Goal: Task Accomplishment & Management: Use online tool/utility

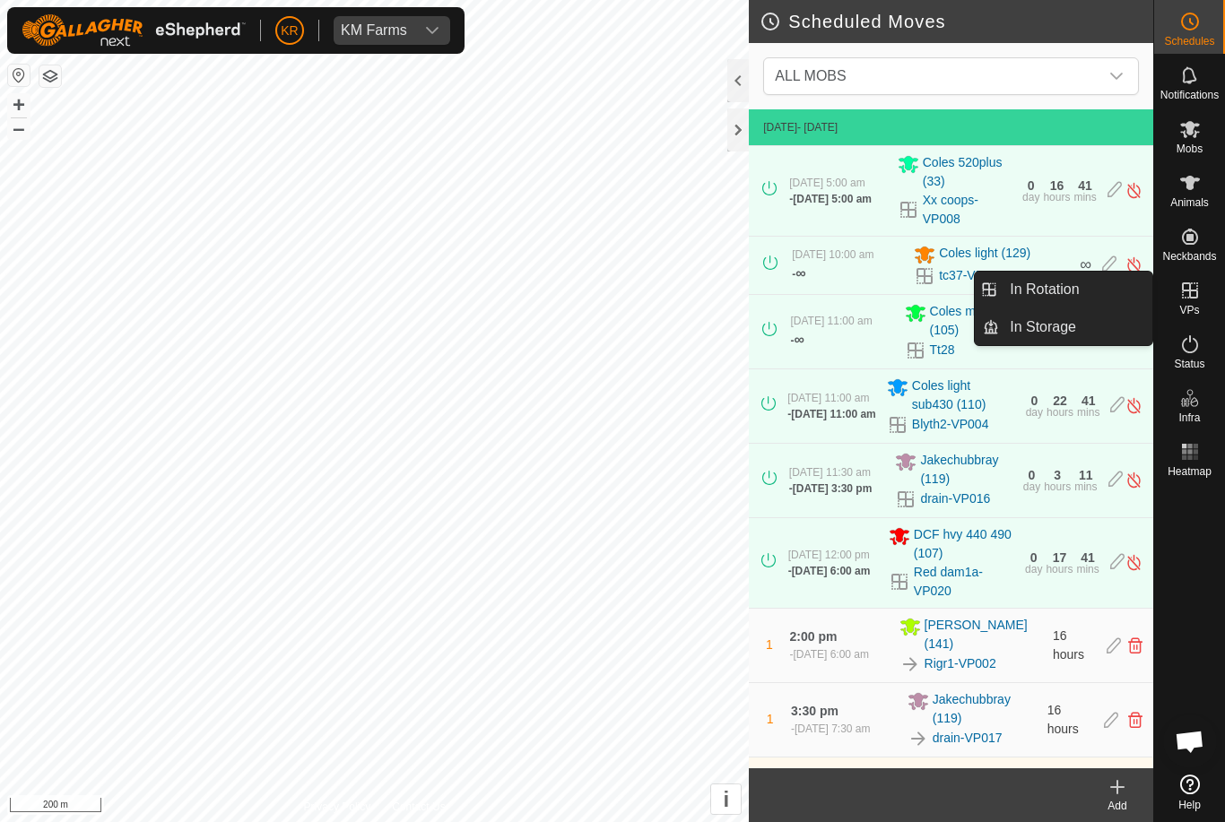
click at [1108, 284] on link "In Rotation" at bounding box center [1075, 290] width 153 height 36
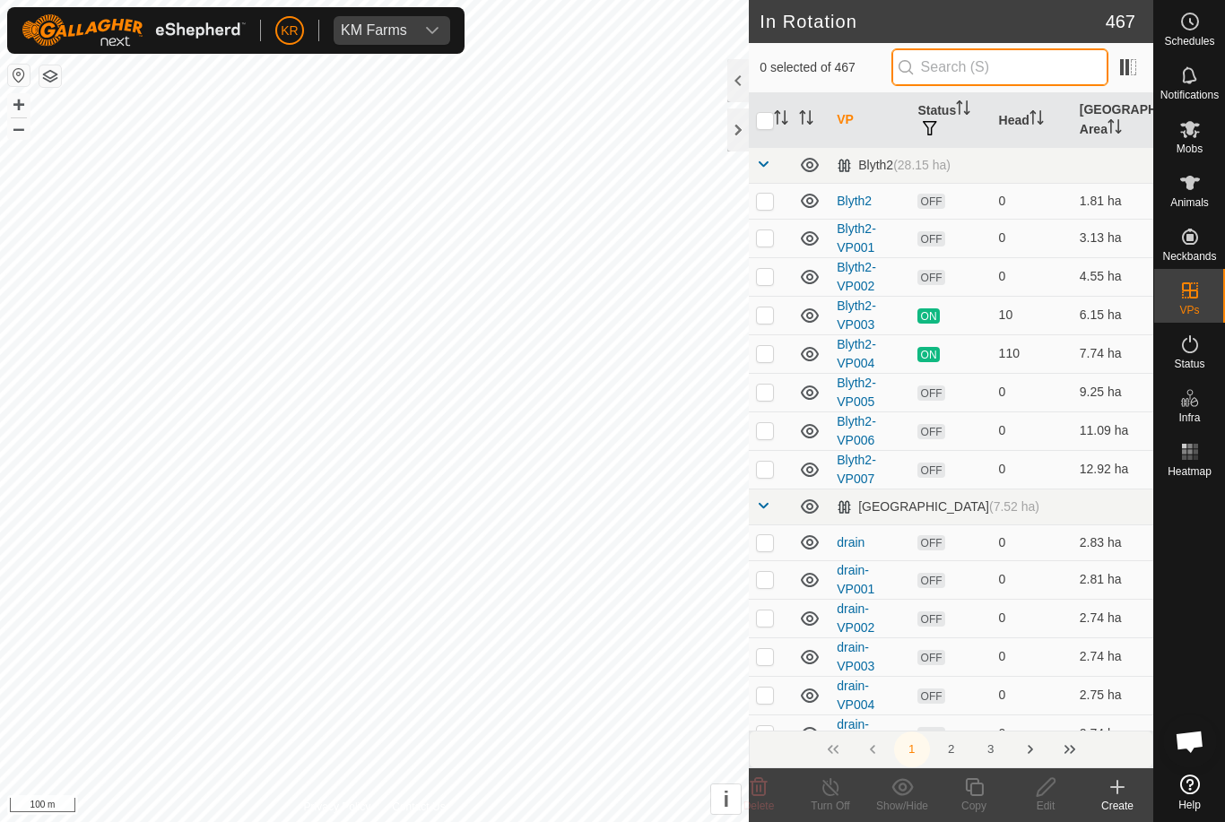
click at [1034, 73] on input "text" at bounding box center [999, 67] width 217 height 38
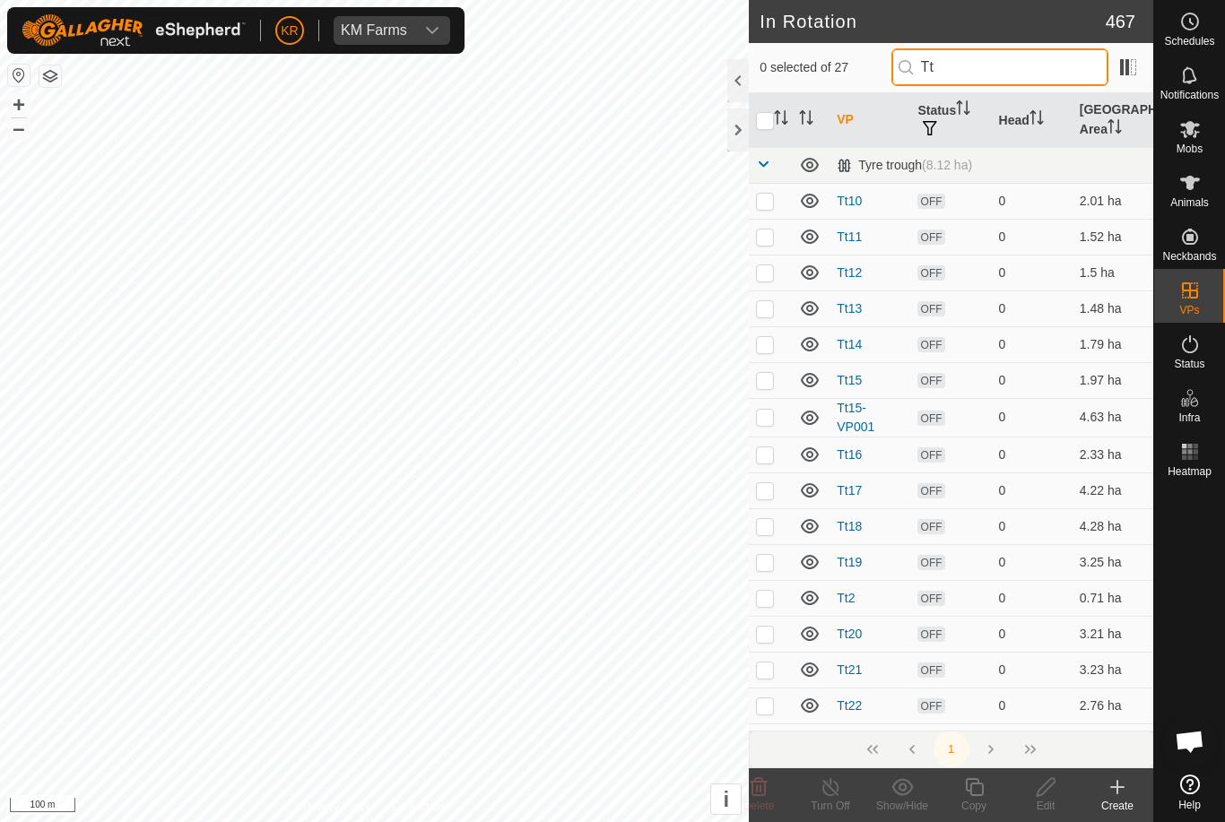
type input "Tt"
click at [766, 498] on td at bounding box center [770, 491] width 43 height 36
click at [777, 496] on td at bounding box center [770, 491] width 43 height 36
checkbox input "false"
click at [1029, 83] on input "Tt" at bounding box center [999, 67] width 217 height 38
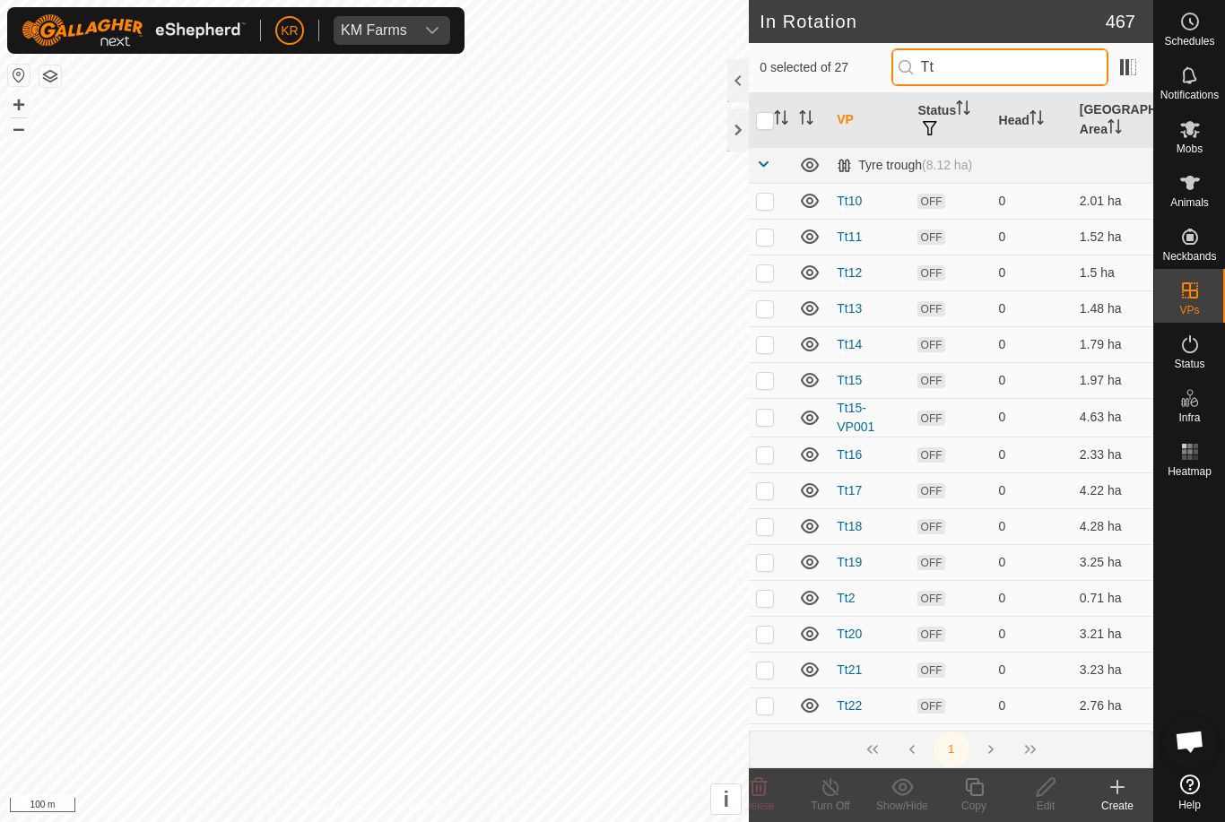
type input "T"
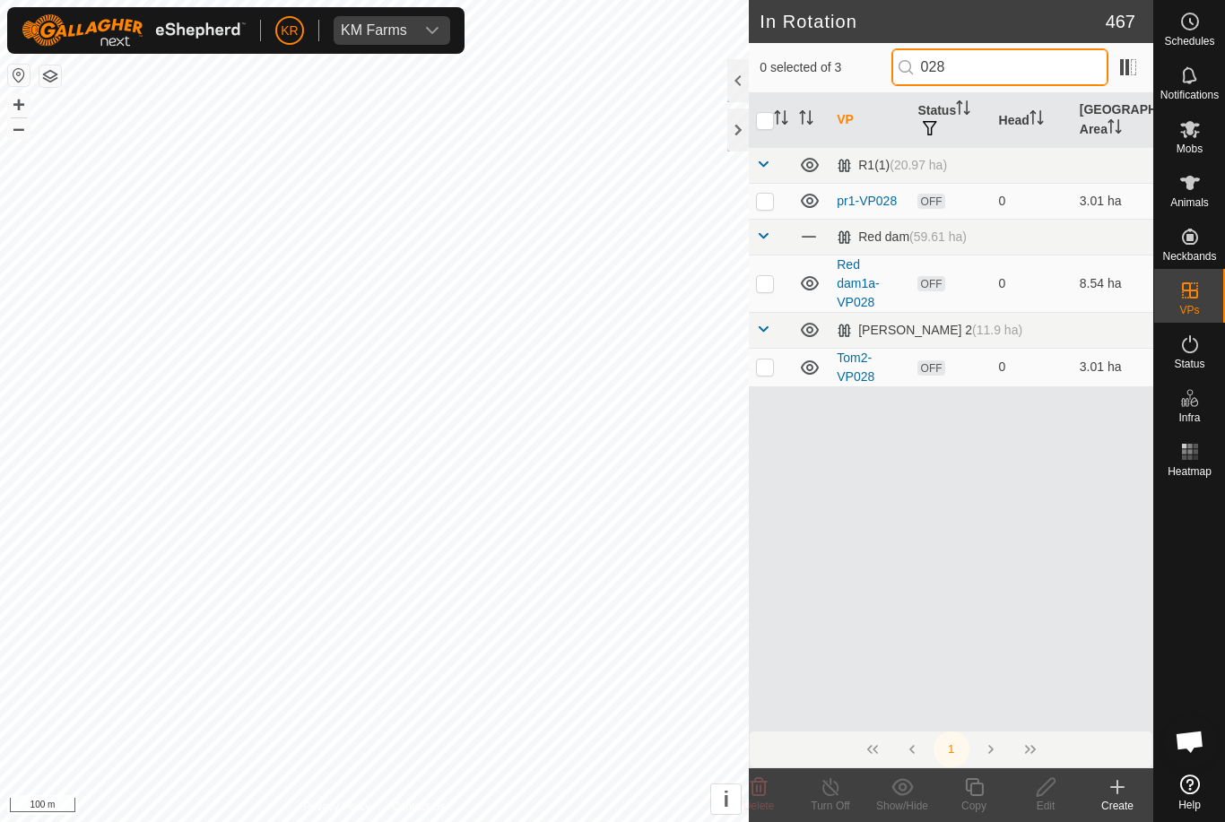
type input "028"
click at [775, 360] on td at bounding box center [770, 367] width 43 height 39
checkbox input "true"
click at [984, 790] on icon at bounding box center [974, 788] width 22 height 22
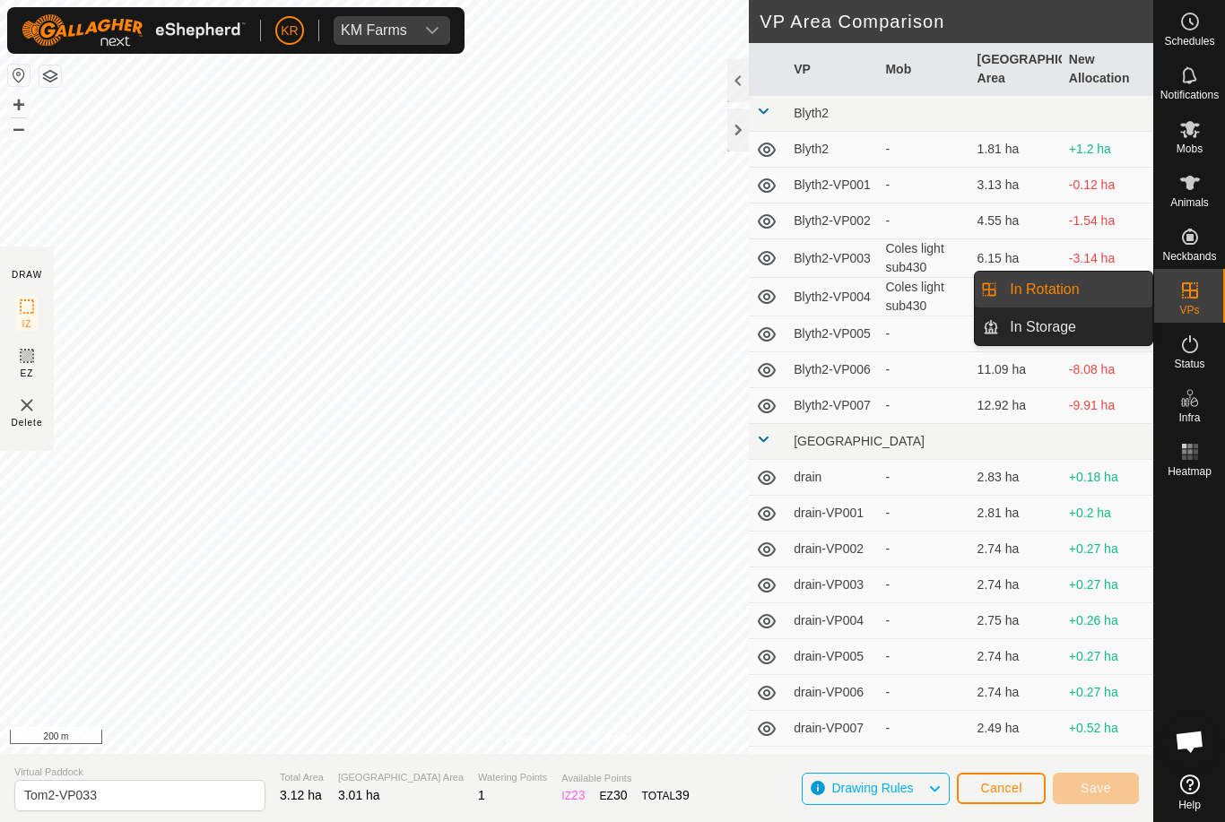
click at [1095, 274] on link "In Rotation" at bounding box center [1075, 290] width 153 height 36
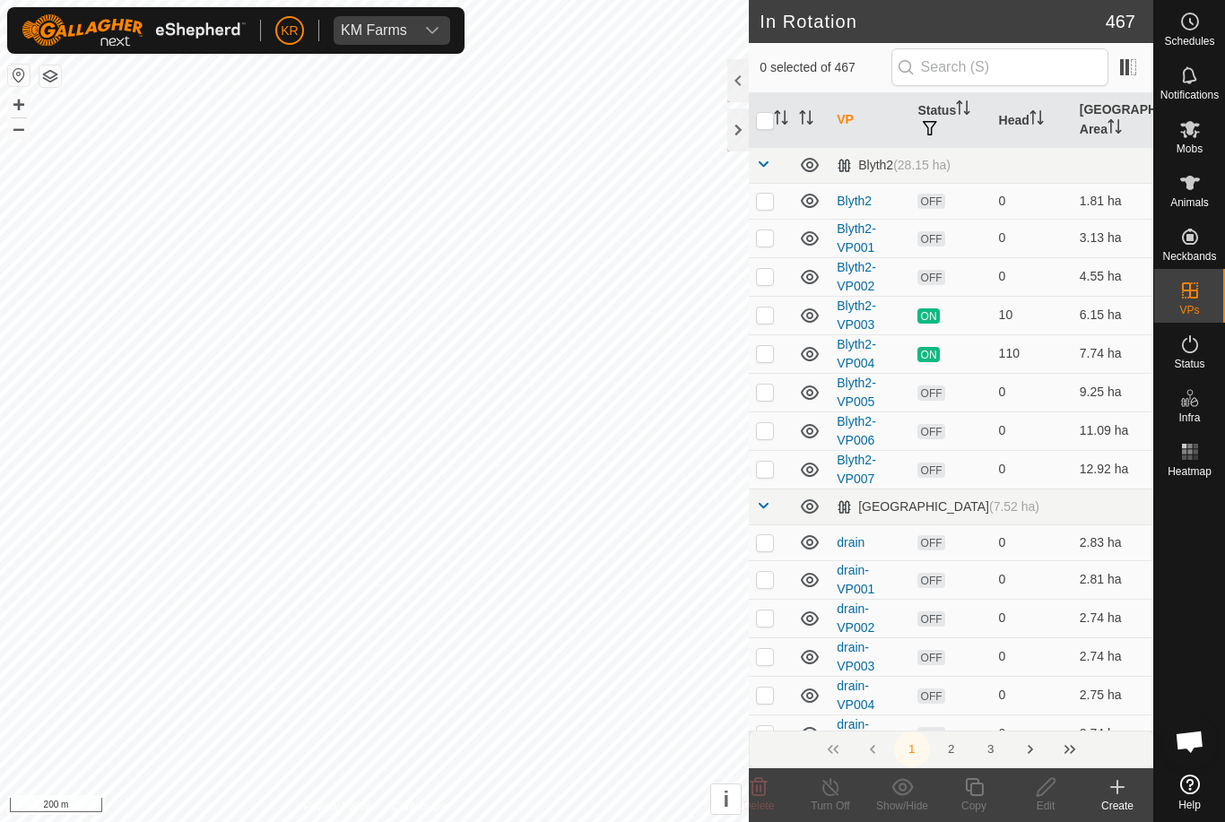
click at [1044, 310] on td "10" at bounding box center [1032, 315] width 81 height 39
click at [1027, 63] on input "text" at bounding box center [999, 67] width 217 height 38
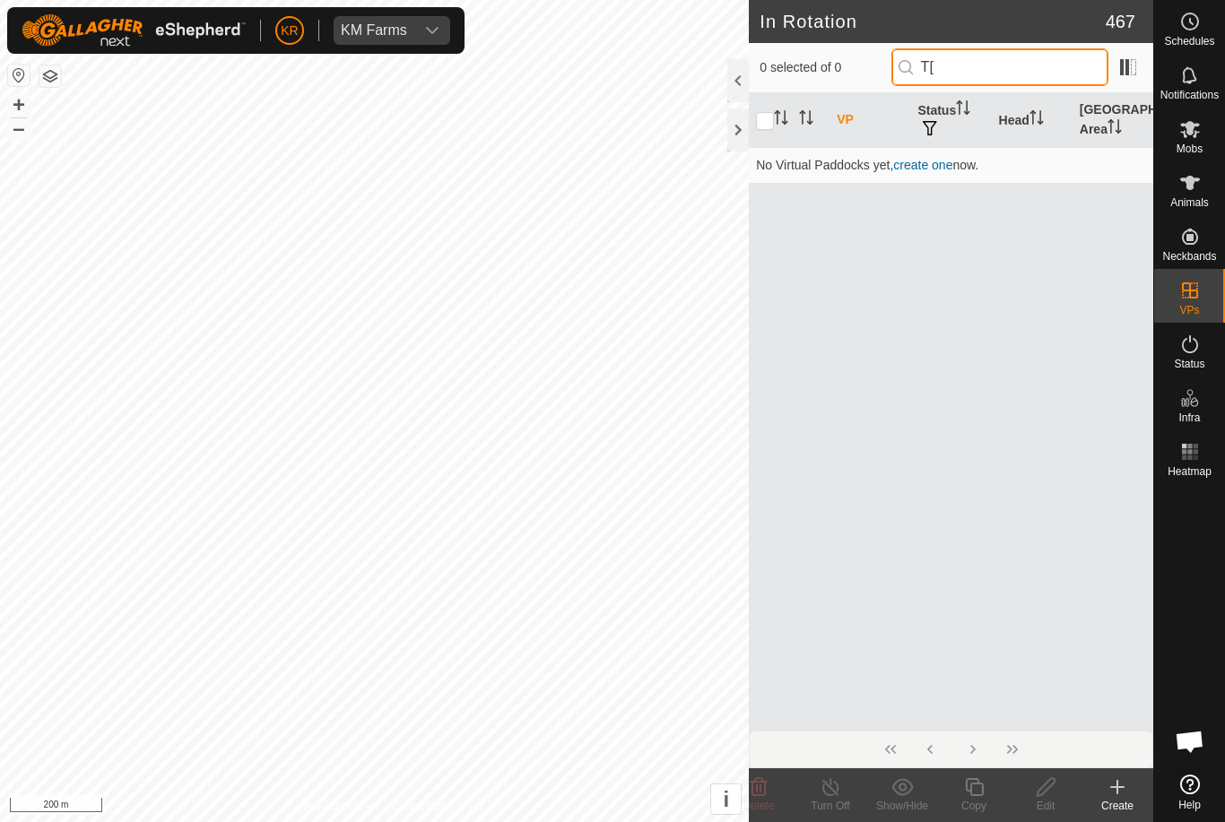
type input "T"
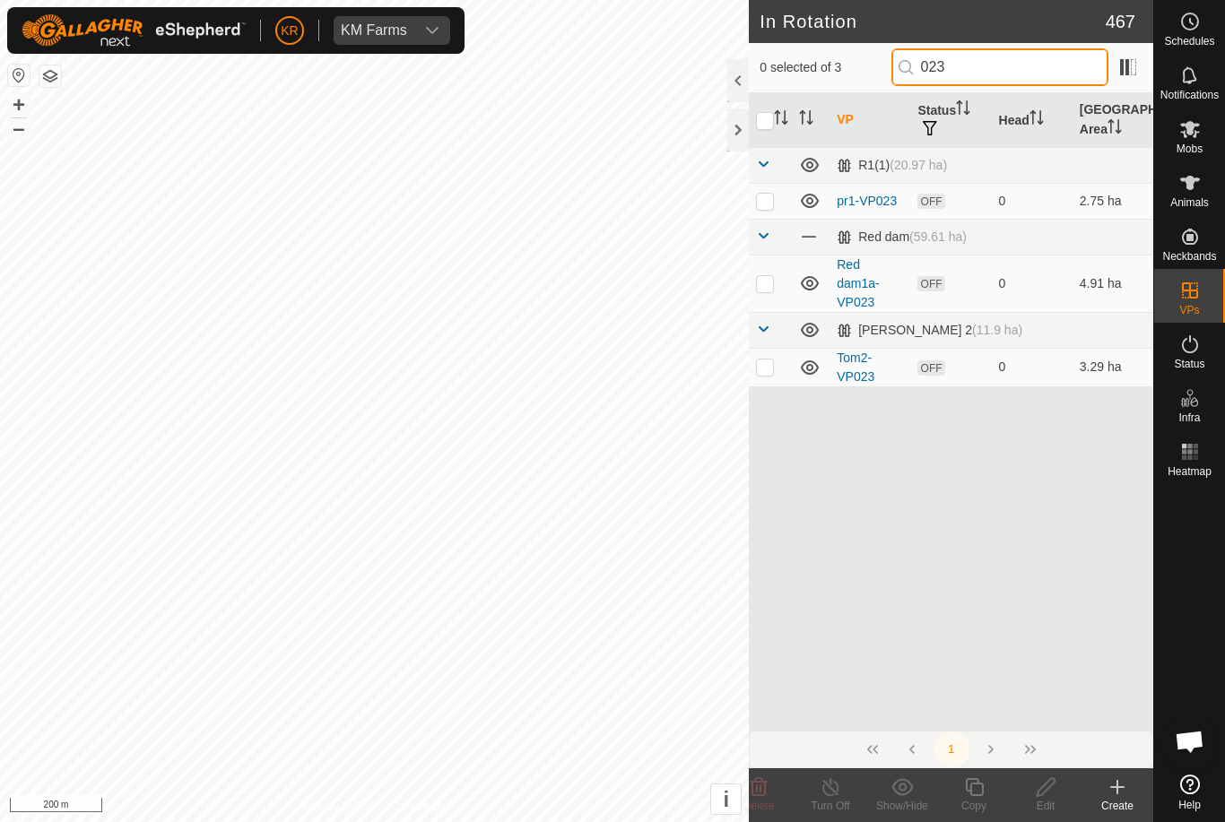
click at [1034, 57] on input "023" at bounding box center [999, 67] width 217 height 38
click at [1013, 68] on input "022" at bounding box center [999, 67] width 217 height 38
type input "0"
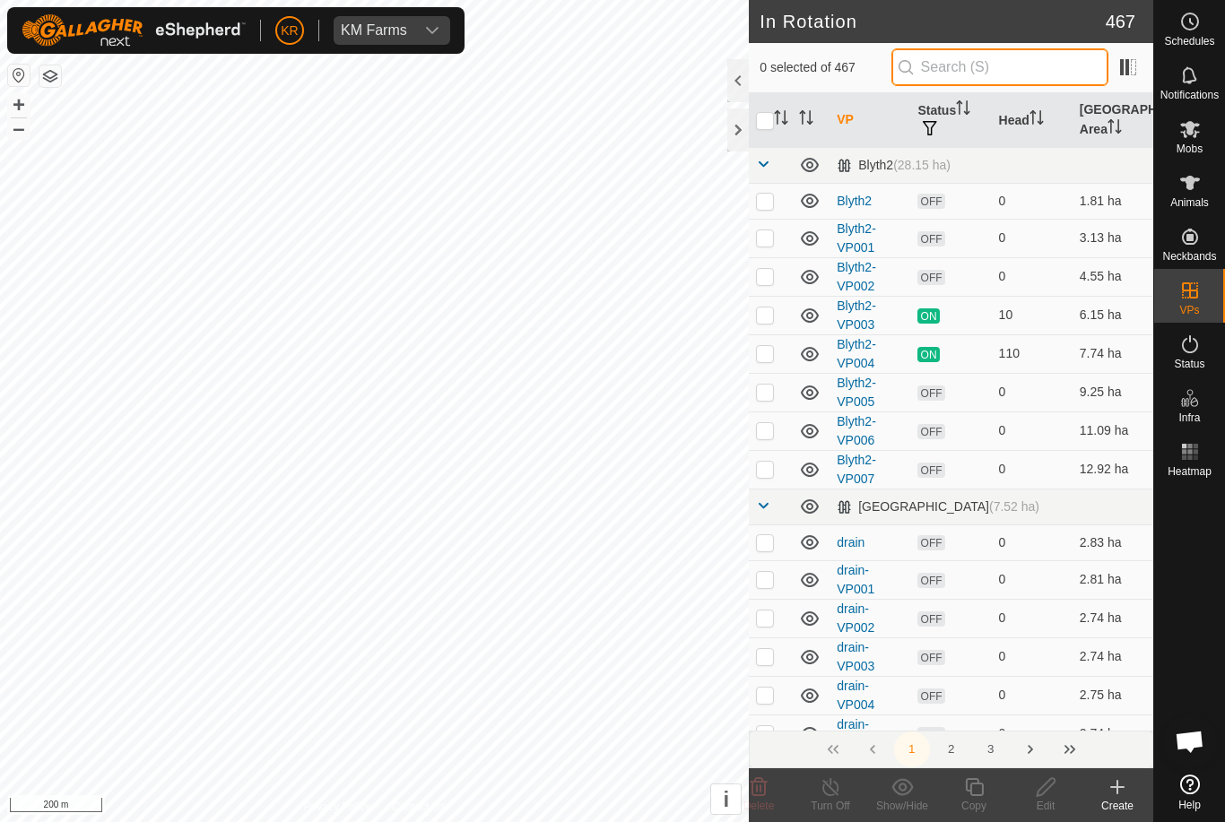
click at [1010, 72] on input "text" at bounding box center [999, 67] width 217 height 38
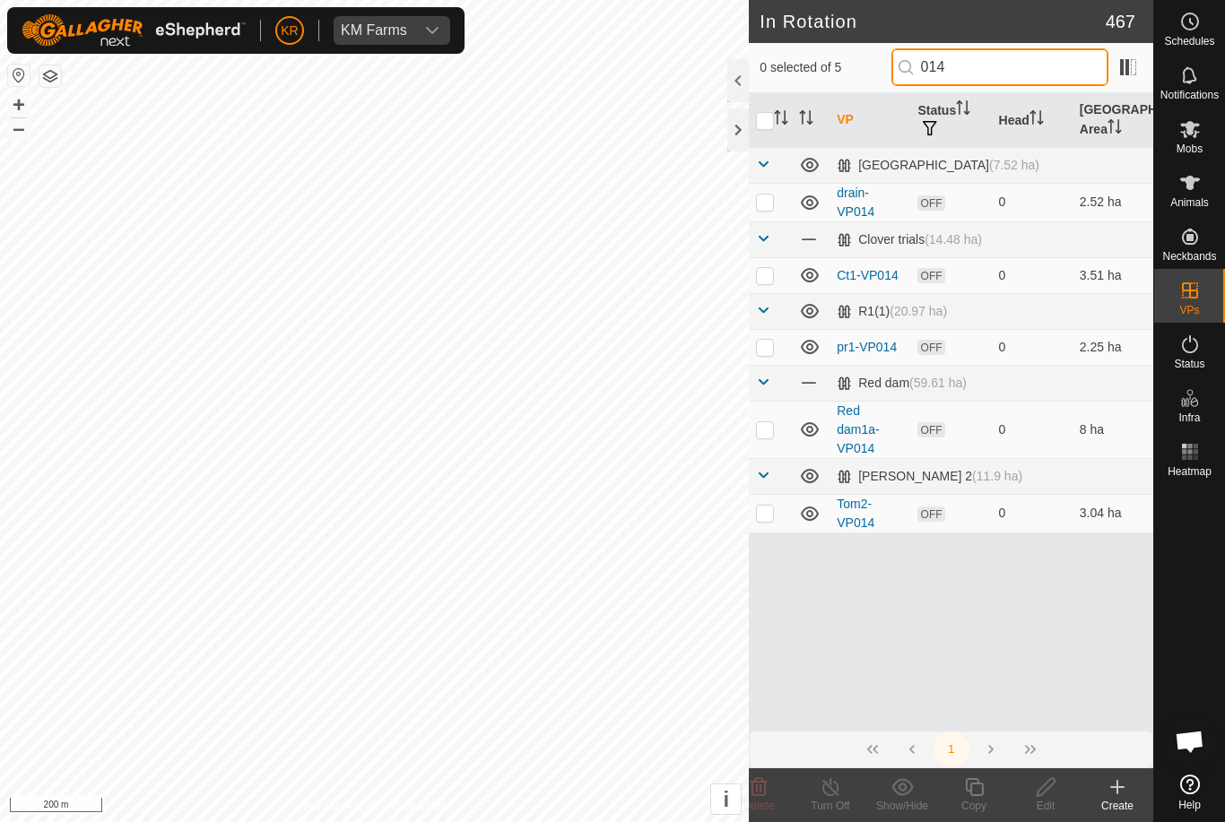
click at [1032, 68] on input "014" at bounding box center [999, 67] width 217 height 38
type input "0"
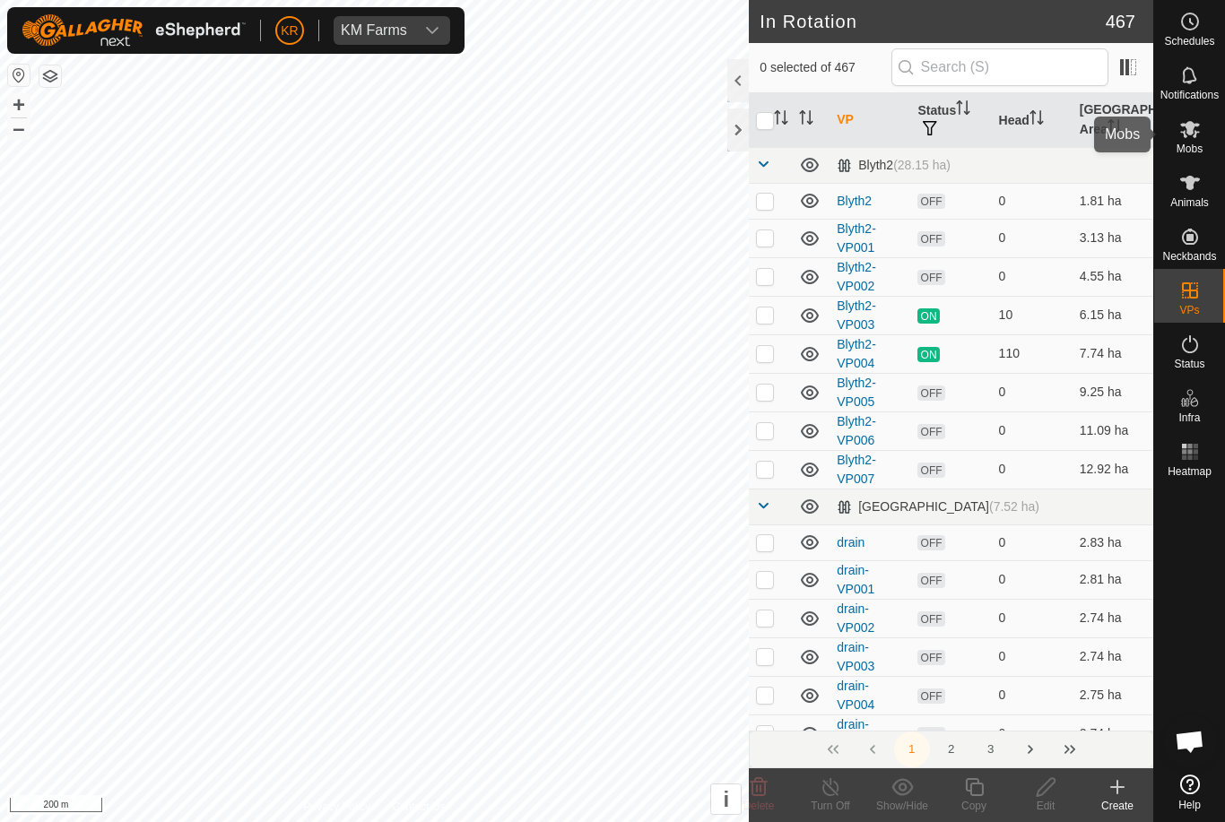
click at [1203, 143] on span "Mobs" at bounding box center [1190, 148] width 26 height 11
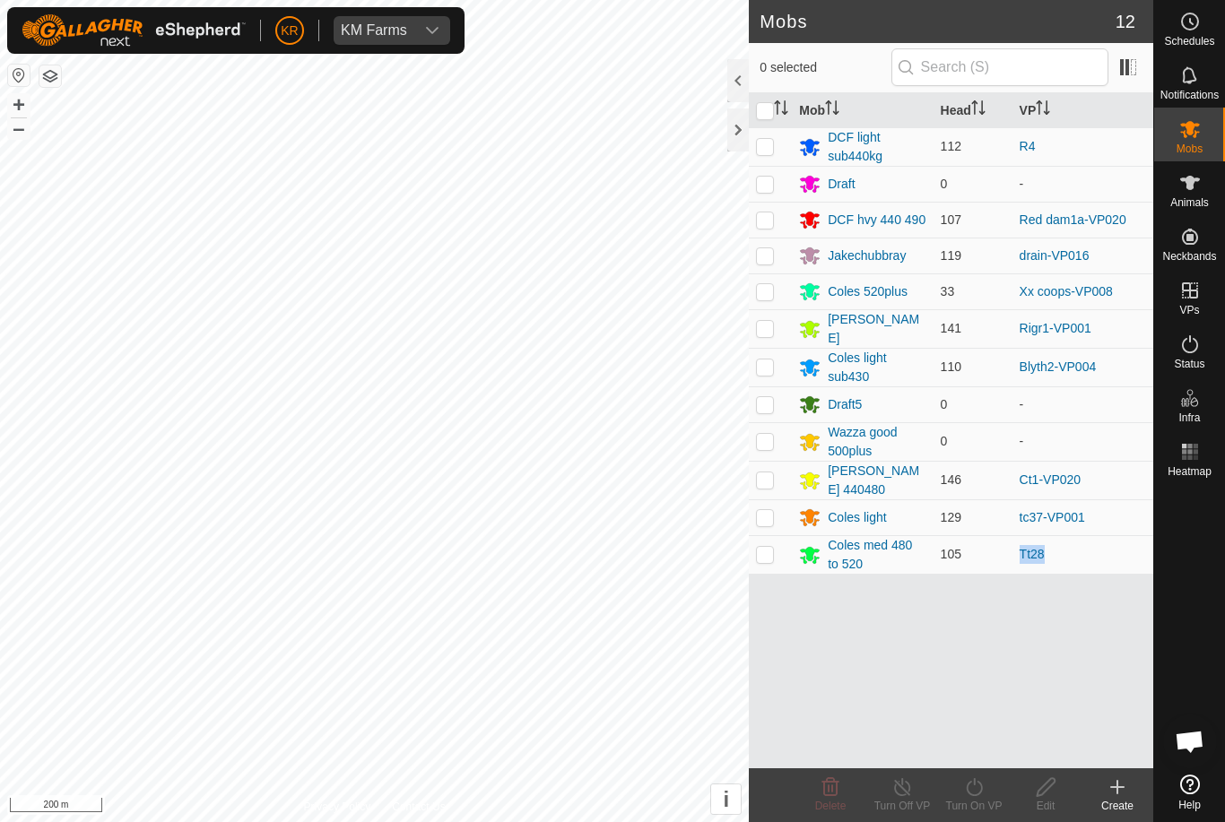
click at [1091, 550] on td "Tt28" at bounding box center [1082, 554] width 141 height 39
click at [1044, 69] on input "text" at bounding box center [999, 67] width 217 height 38
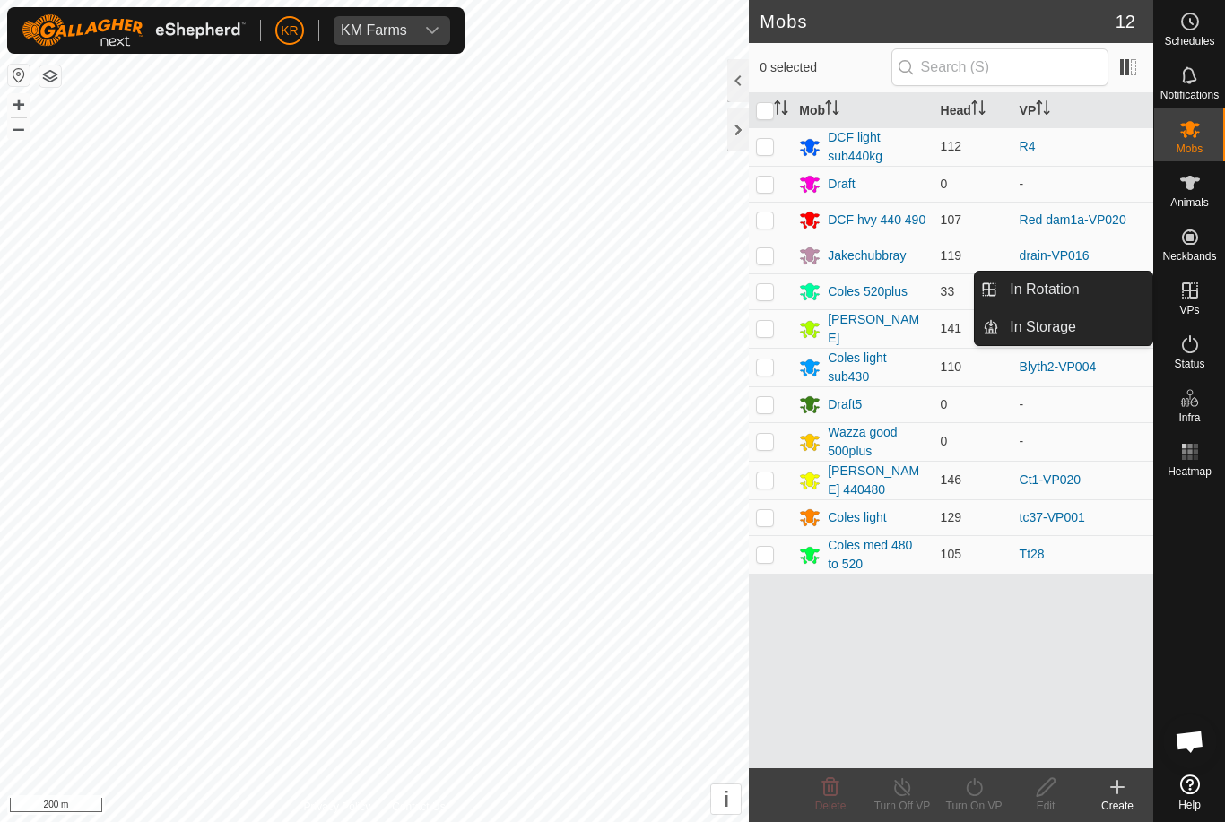
click at [1090, 289] on link "In Rotation" at bounding box center [1075, 290] width 153 height 36
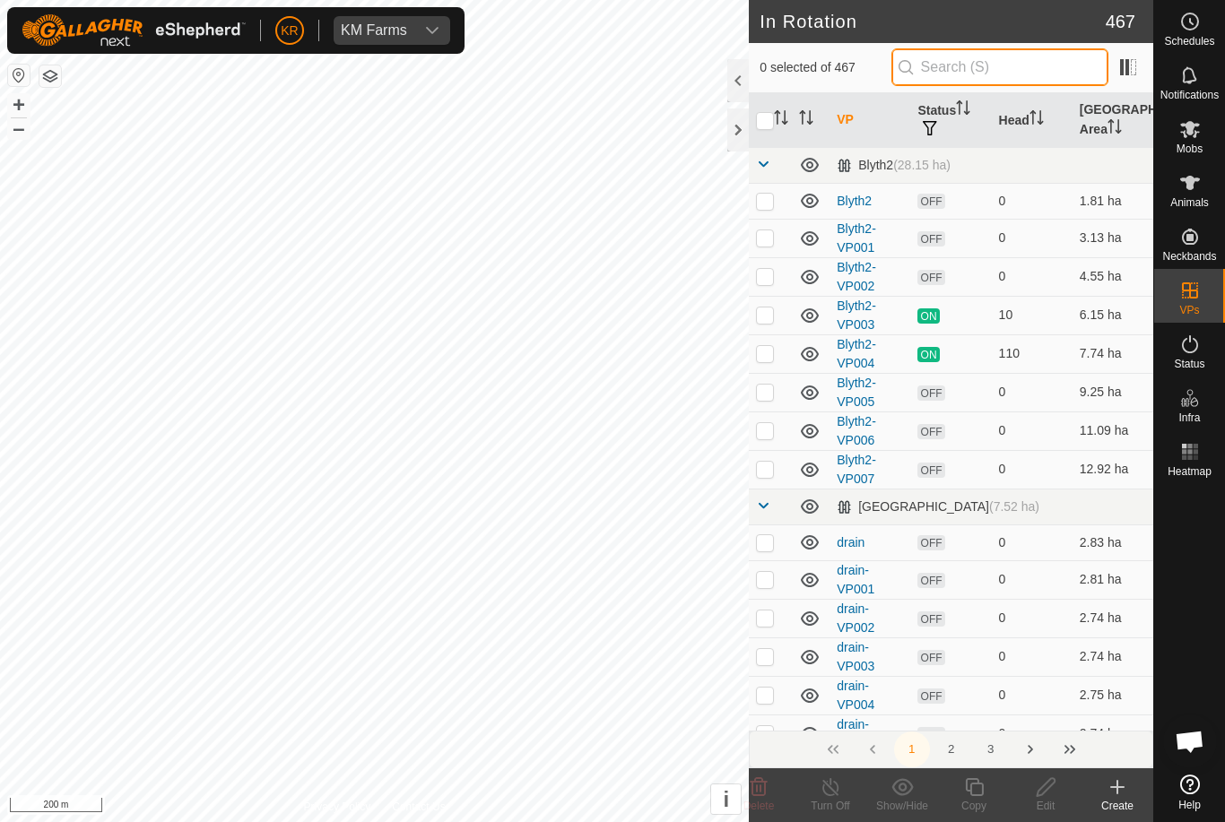
click at [1018, 66] on input "text" at bounding box center [999, 67] width 217 height 38
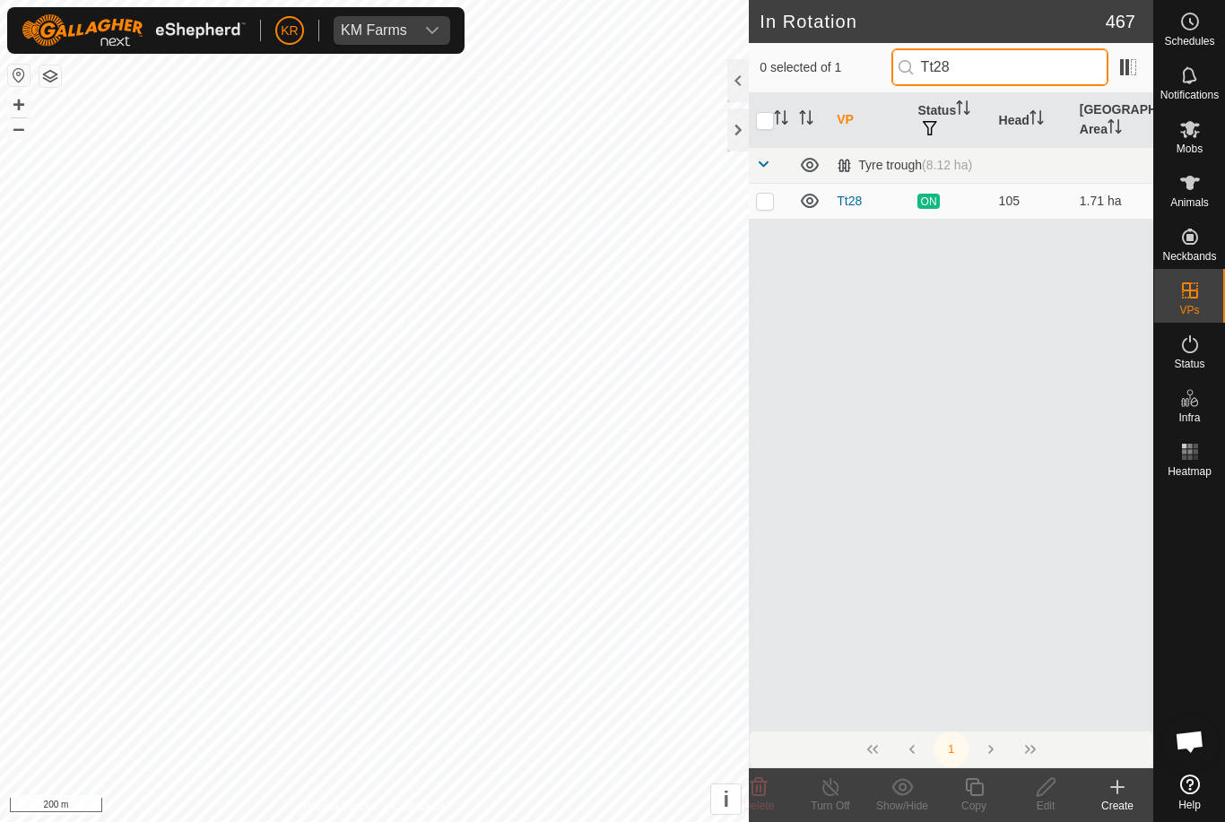
type input "Tt28"
click at [769, 197] on p-checkbox at bounding box center [765, 201] width 18 height 14
checkbox input "true"
click at [970, 793] on icon at bounding box center [974, 787] width 18 height 18
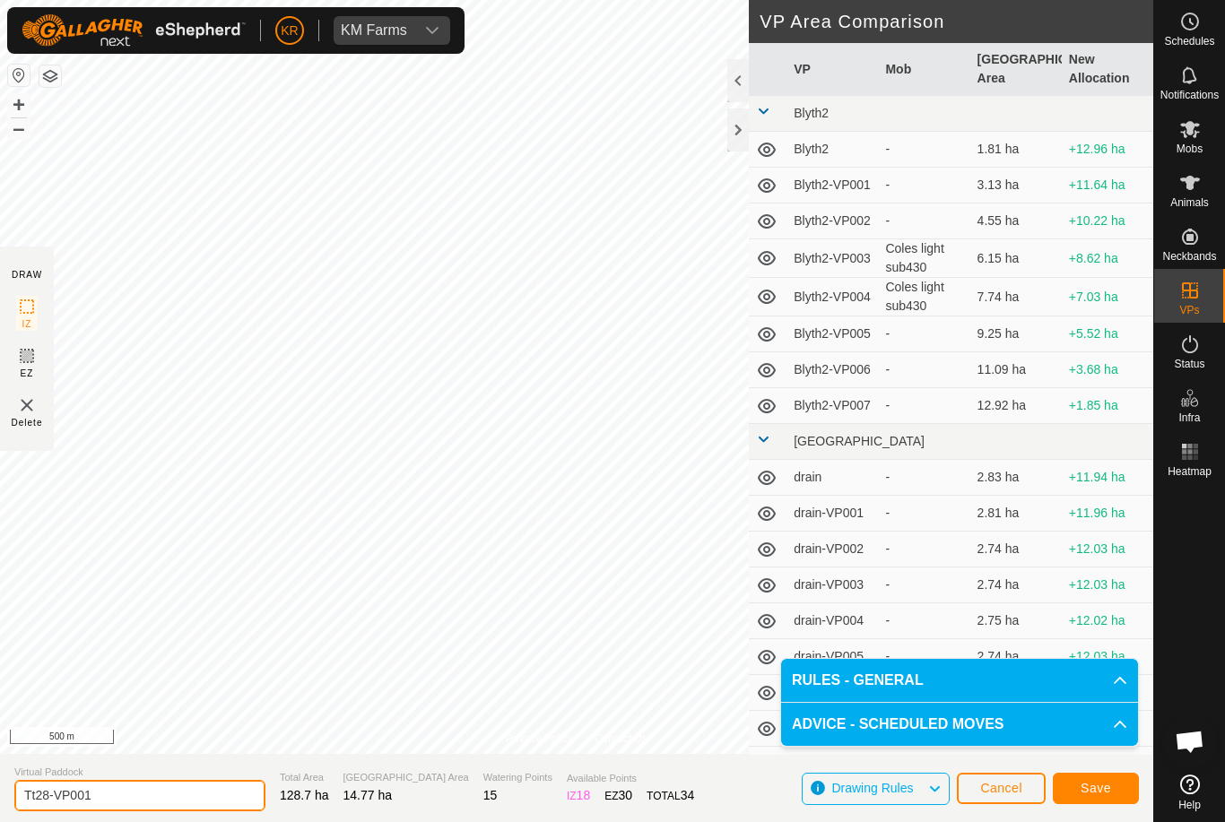
click at [151, 803] on input "Tt28-VP001" at bounding box center [139, 795] width 251 height 31
type input "Tt home"
click at [1096, 738] on p-accordion-header "ADVICE - SCHEDULED MOVES" at bounding box center [959, 724] width 357 height 43
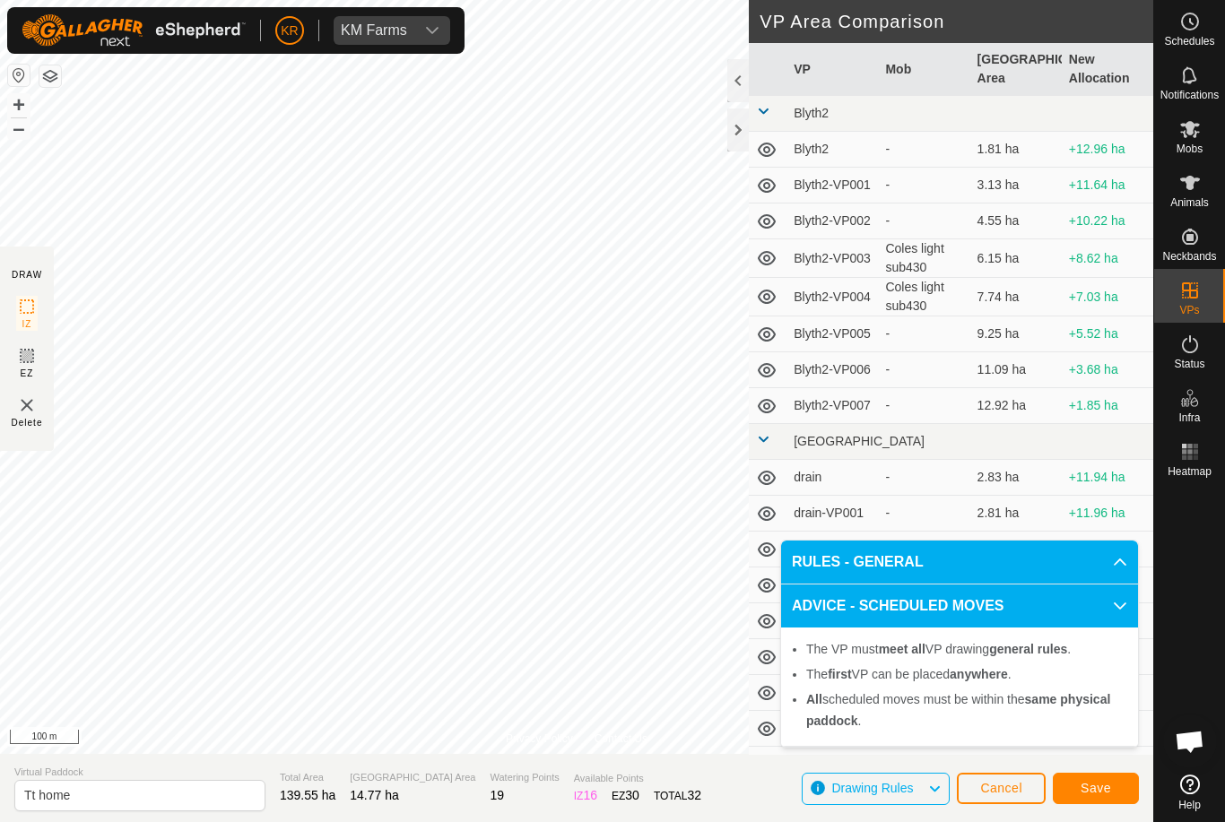
click at [1087, 783] on span "Save" at bounding box center [1096, 788] width 30 height 14
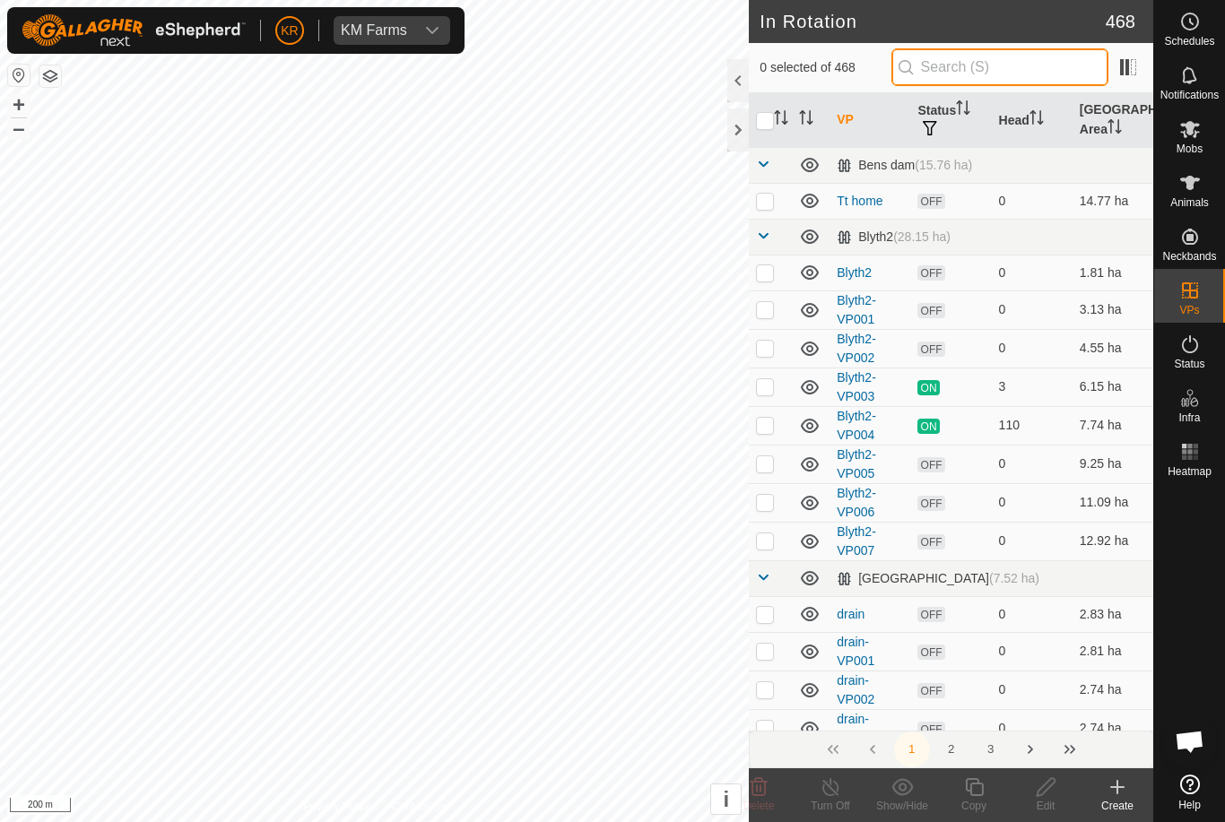
click at [1030, 72] on input "text" at bounding box center [999, 67] width 217 height 38
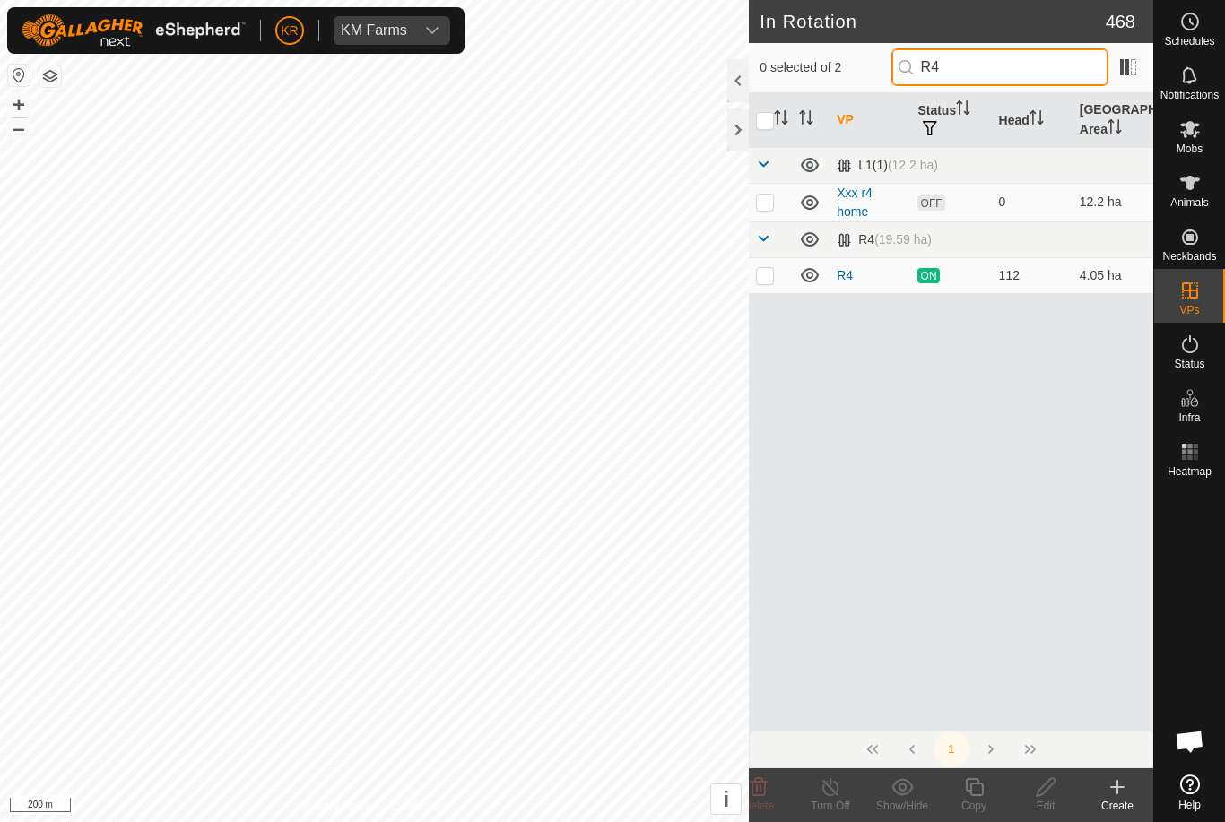
type input "R4"
click at [766, 204] on p-checkbox at bounding box center [765, 202] width 18 height 14
click at [765, 790] on icon at bounding box center [759, 787] width 17 height 18
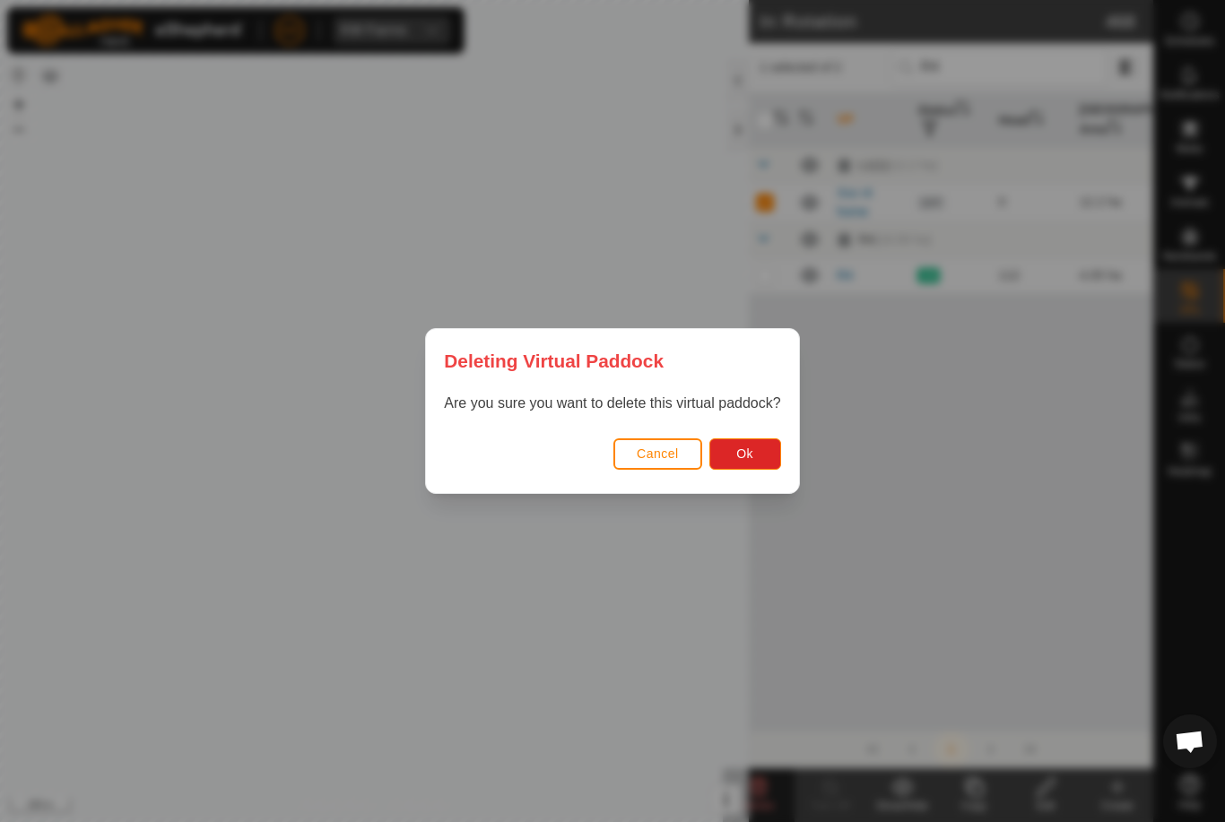
click at [747, 454] on span "Ok" at bounding box center [744, 454] width 17 height 14
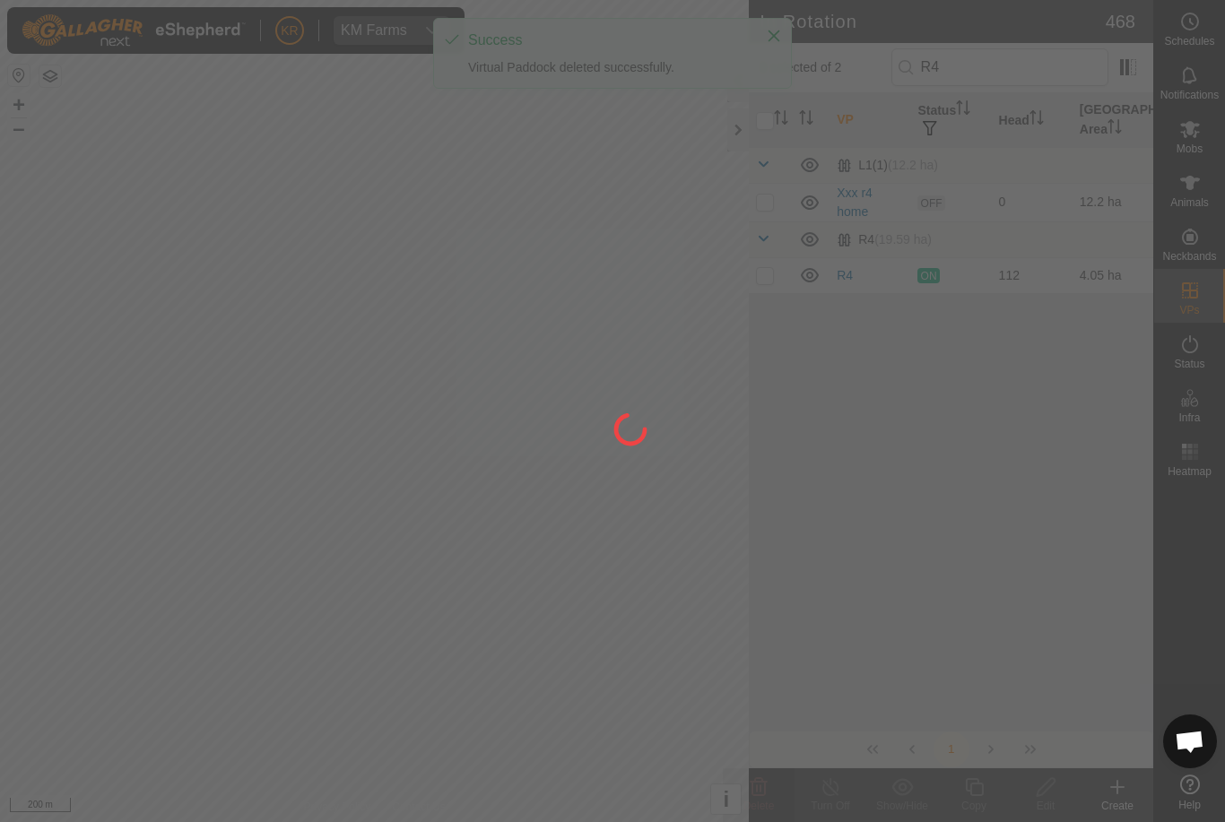
checkbox input "false"
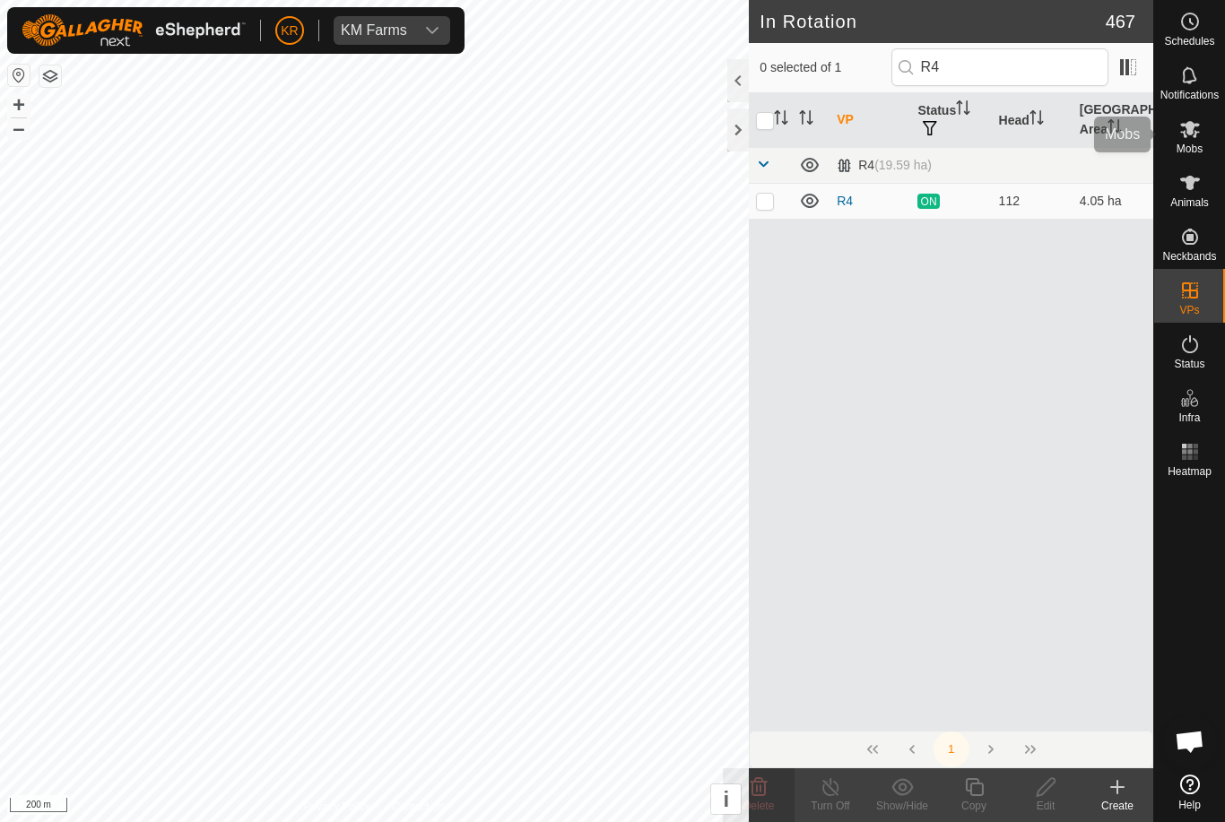
click at [1194, 139] on icon at bounding box center [1190, 129] width 22 height 22
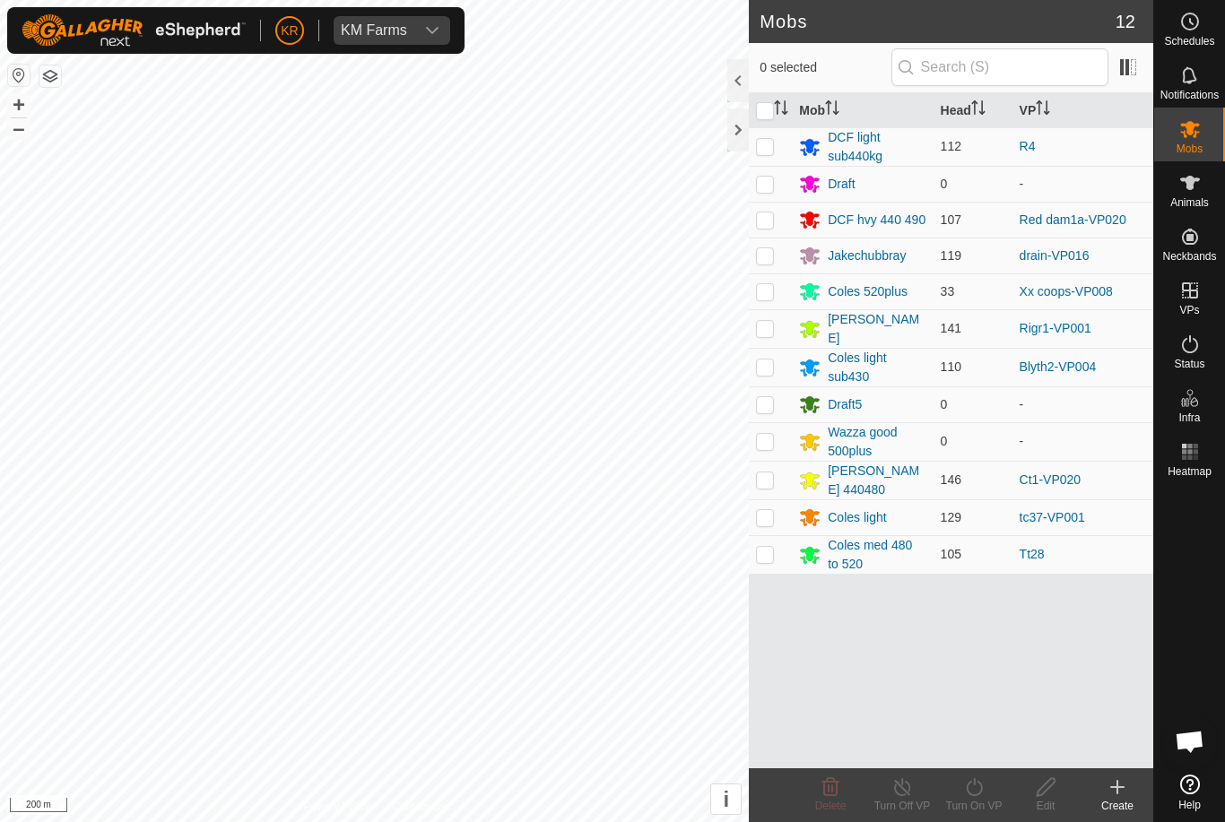
click at [777, 558] on td at bounding box center [770, 554] width 43 height 39
checkbox input "true"
click at [974, 796] on icon at bounding box center [974, 788] width 22 height 22
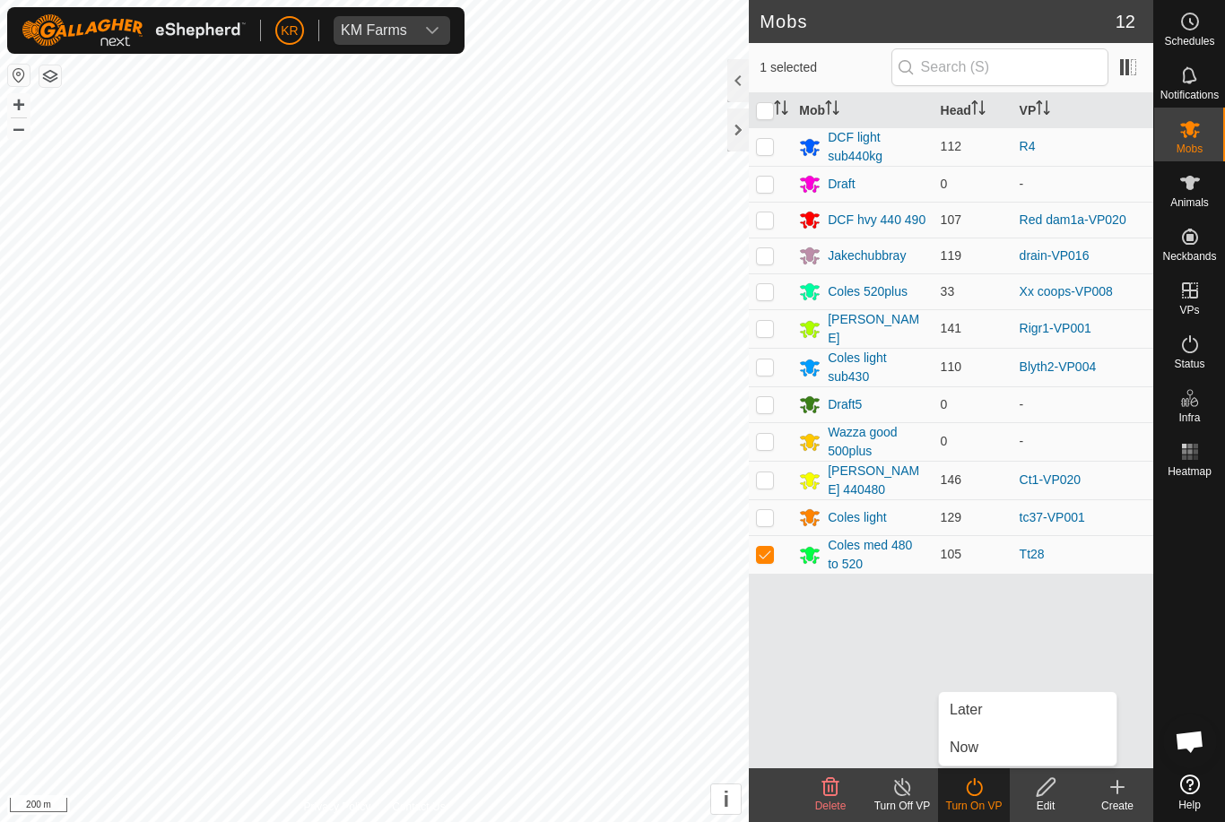
click at [1001, 742] on link "Now" at bounding box center [1028, 748] width 178 height 36
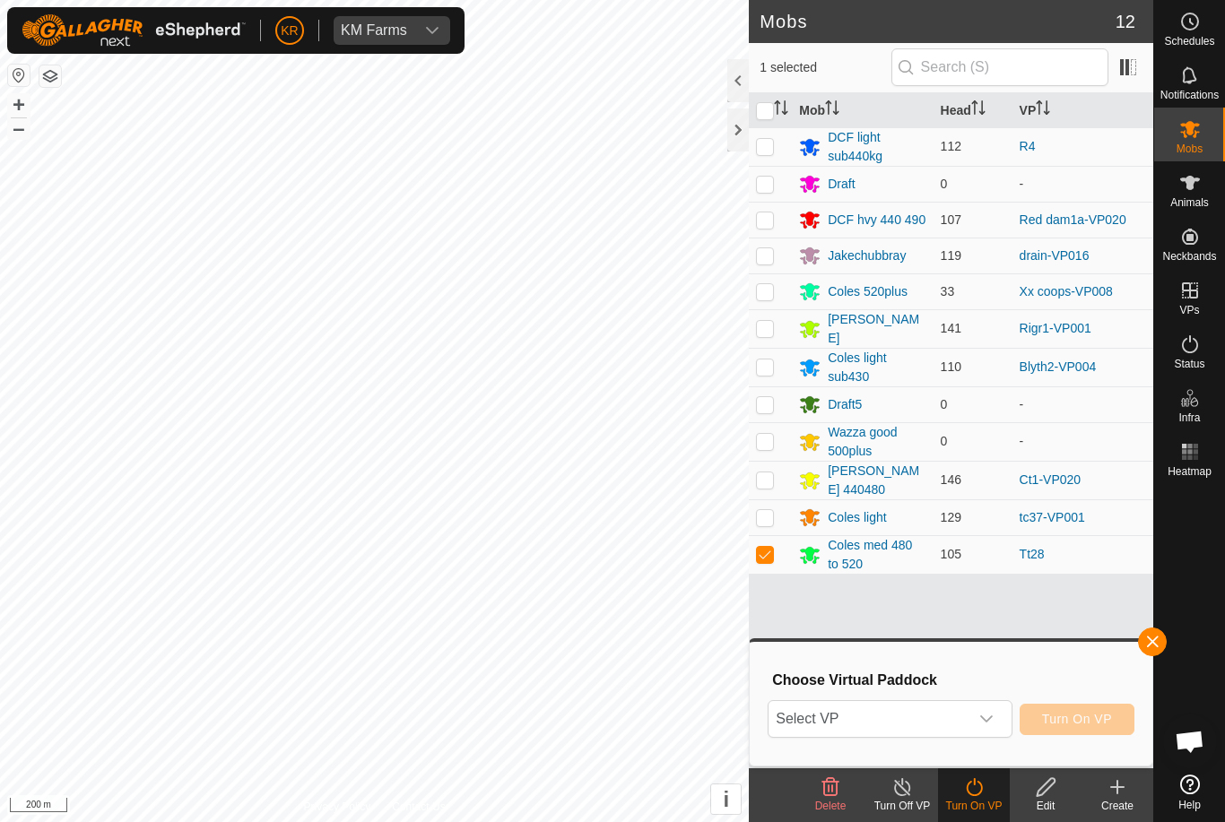
click at [944, 721] on span "Select VP" at bounding box center [868, 719] width 199 height 36
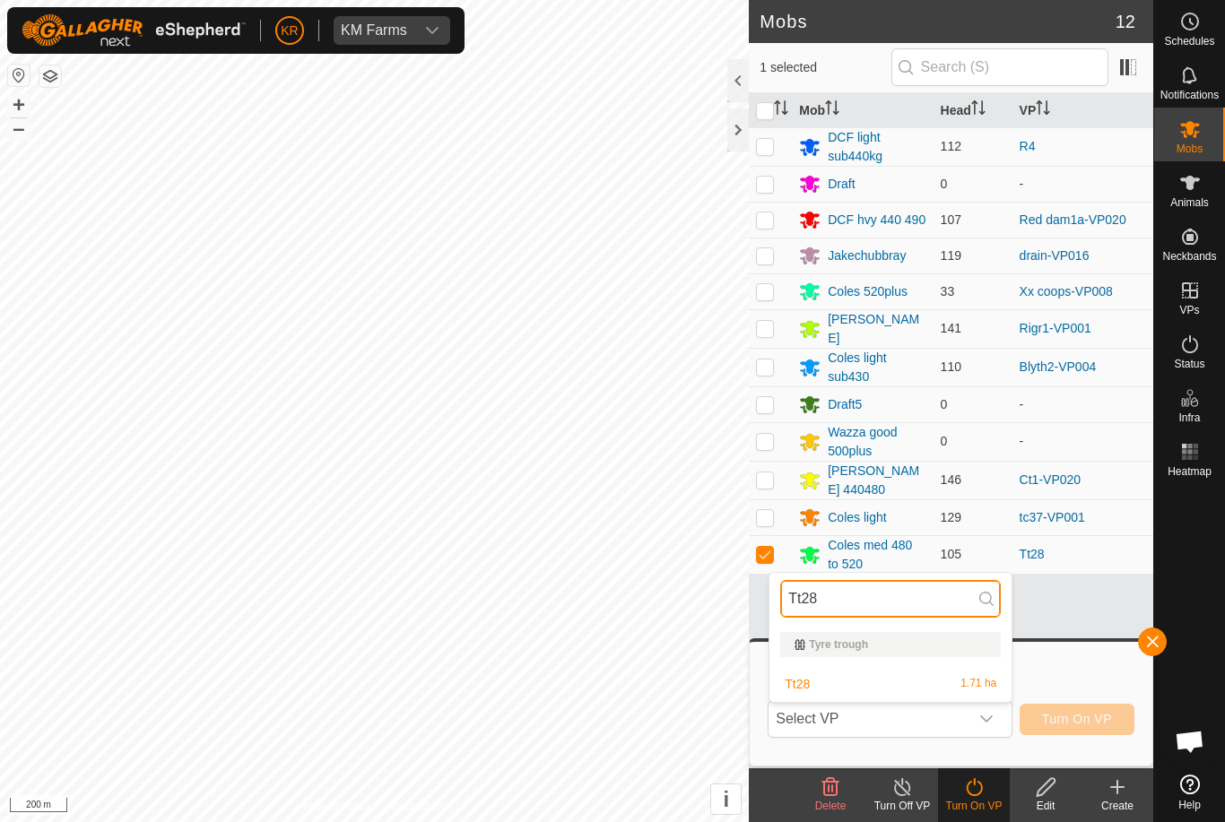
click at [912, 604] on input "Tt28" at bounding box center [890, 599] width 221 height 38
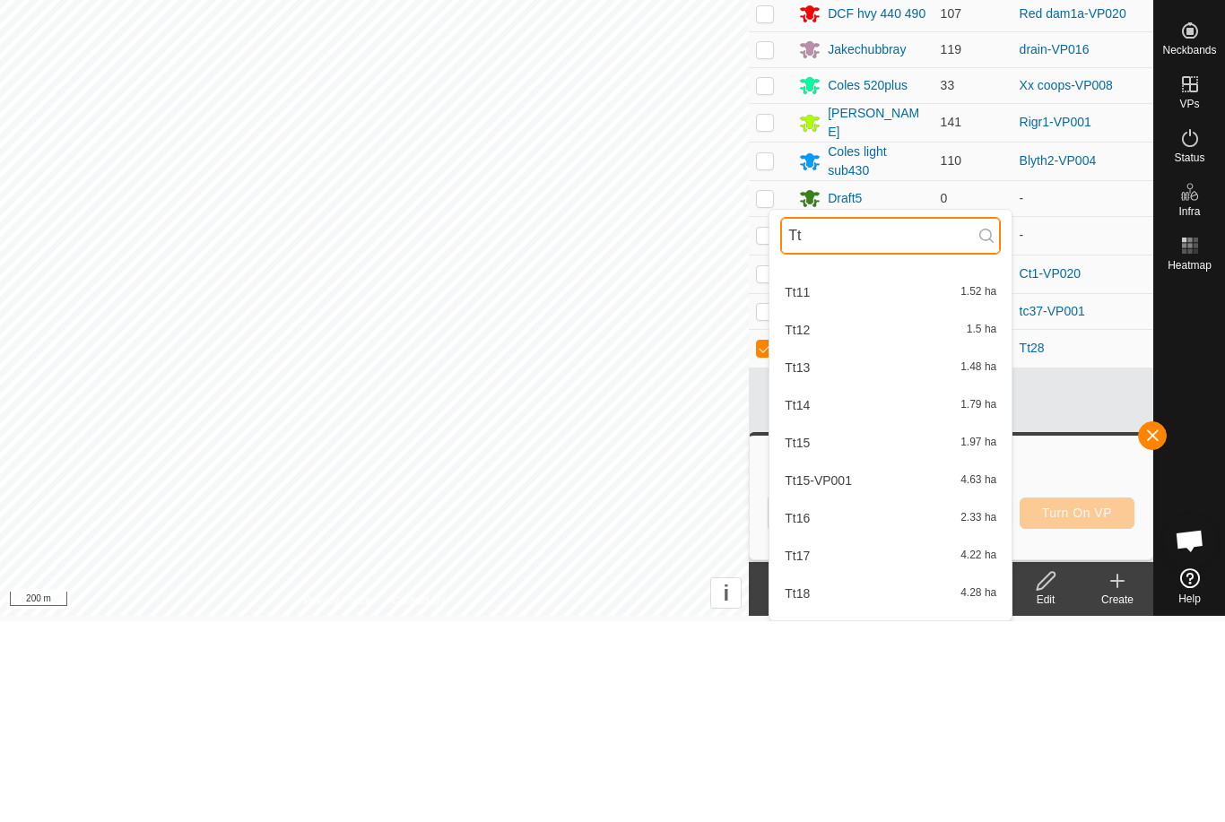
scroll to position [144, 0]
click at [899, 418] on input "Tt" at bounding box center [890, 437] width 221 height 38
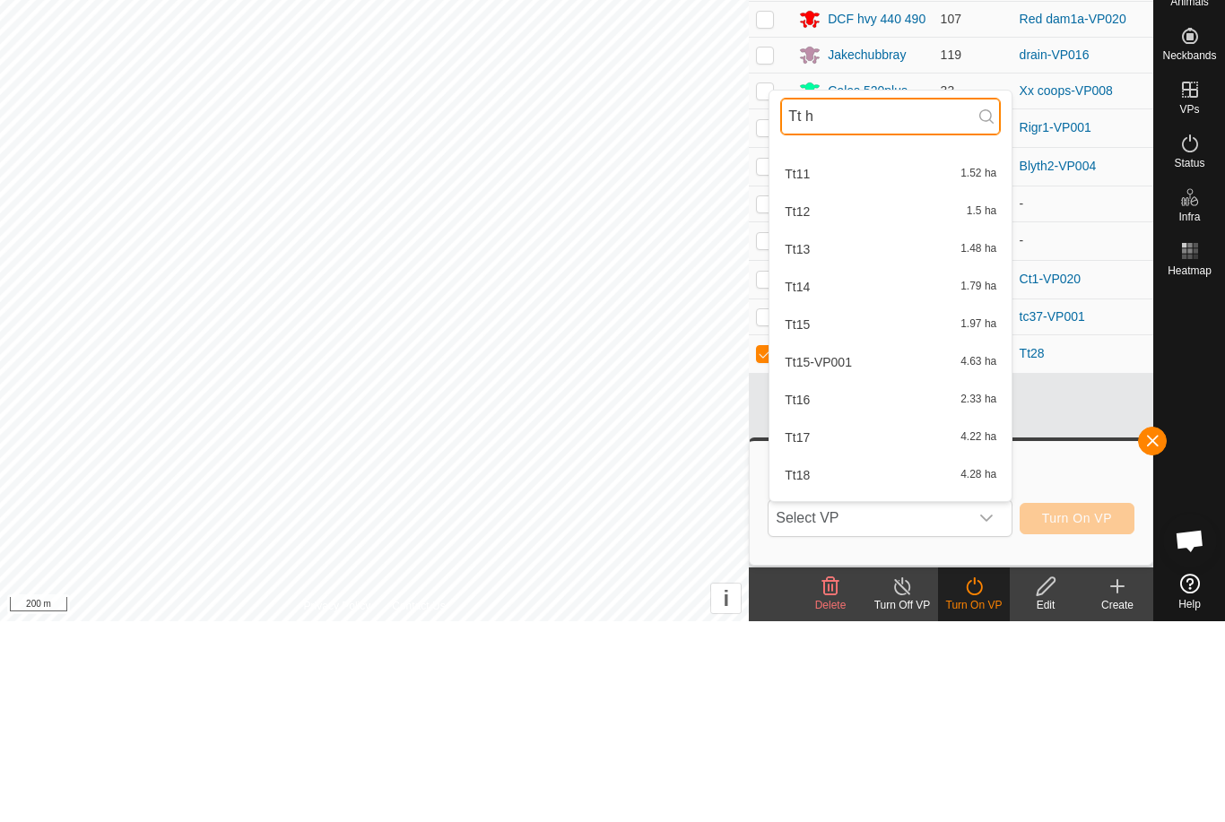
scroll to position [0, 0]
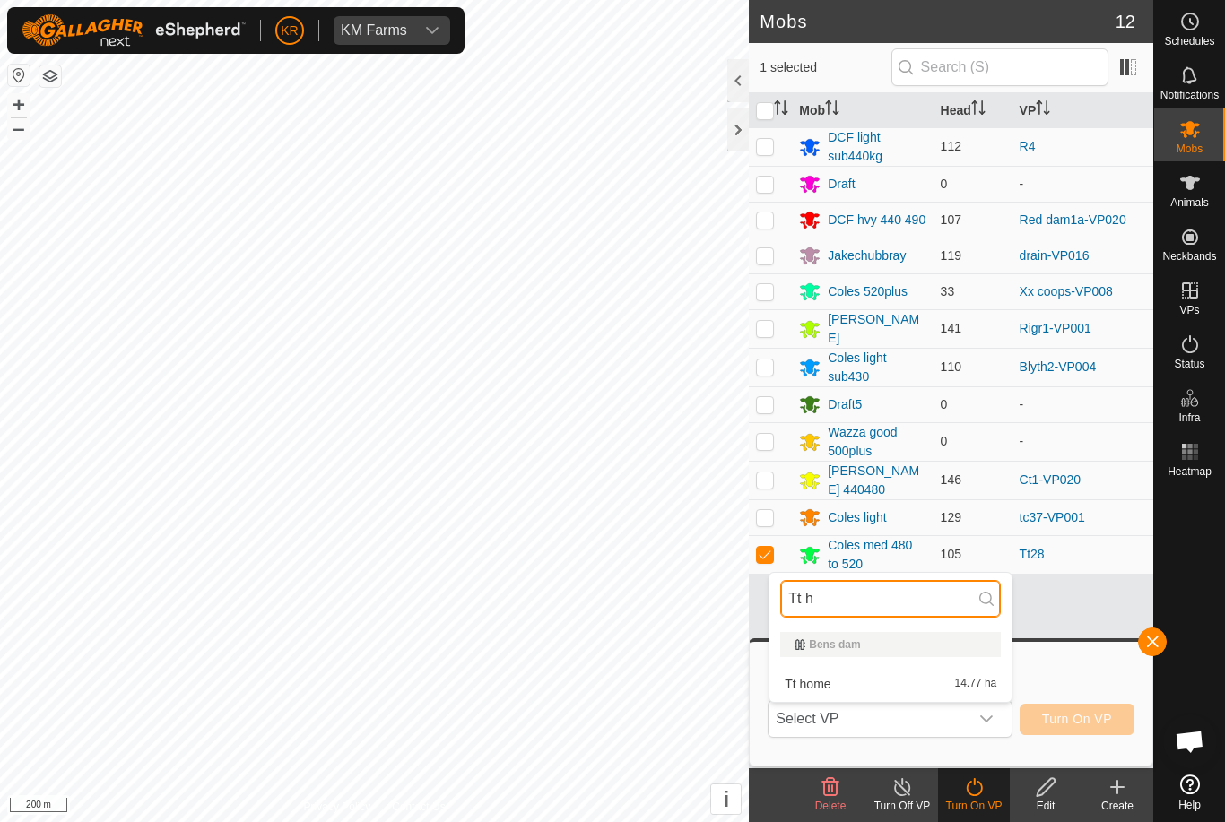
type input "Tt h"
click at [901, 682] on div "Tt home 14.77 ha" at bounding box center [890, 684] width 221 height 22
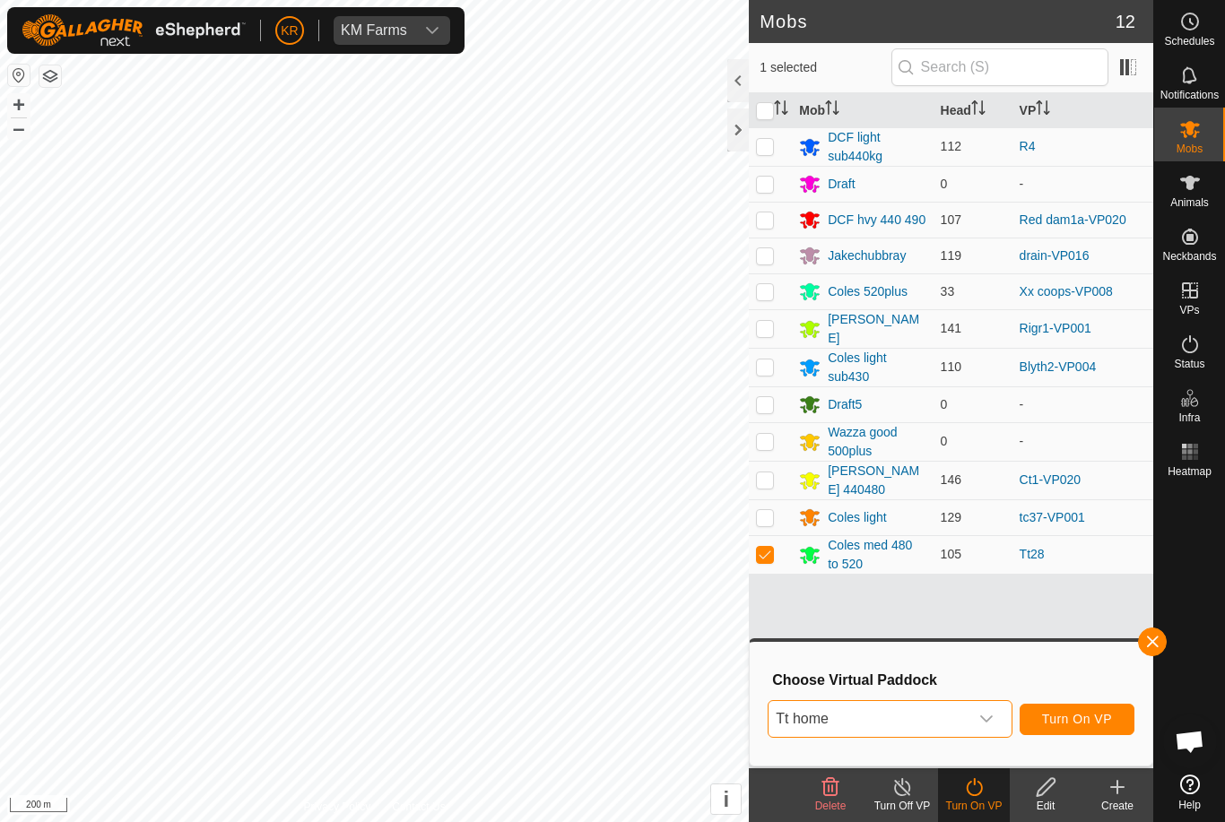
click at [1090, 719] on span "Turn On VP" at bounding box center [1077, 719] width 70 height 14
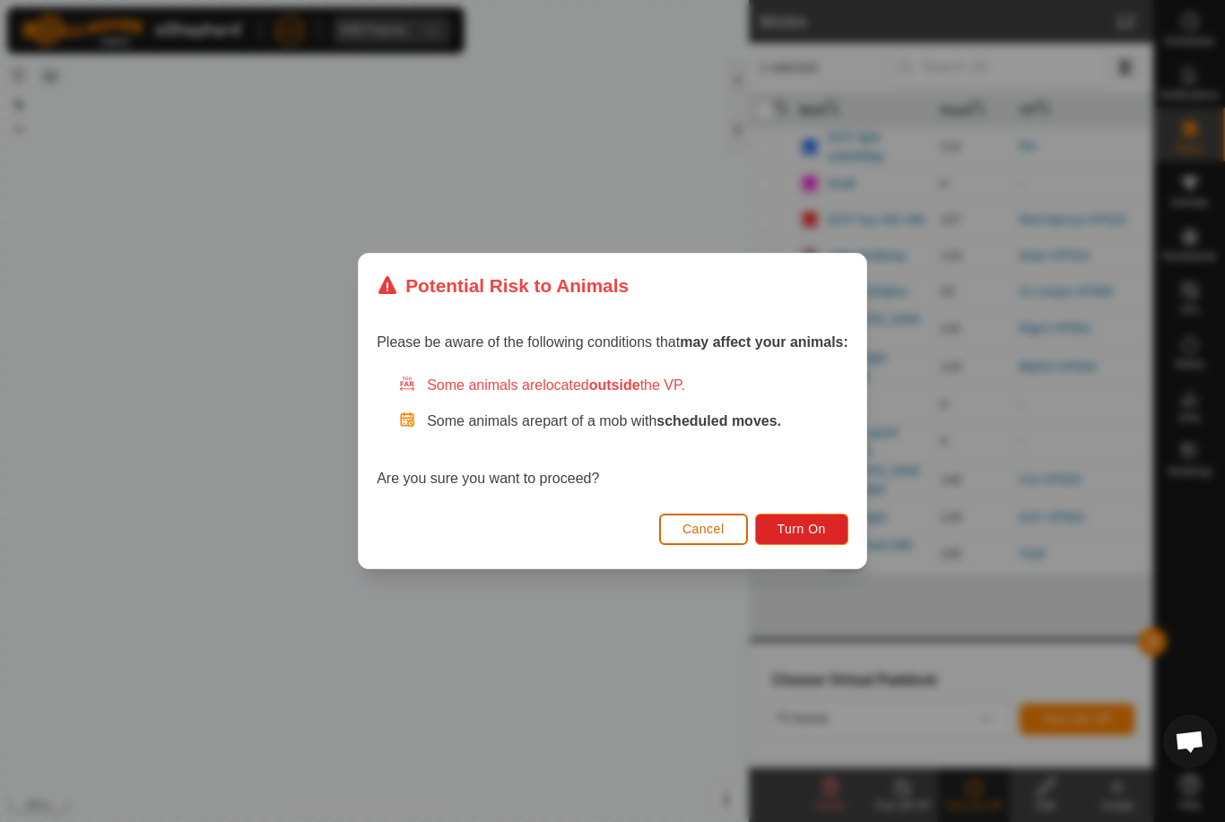
click at [814, 526] on span "Turn On" at bounding box center [801, 529] width 48 height 14
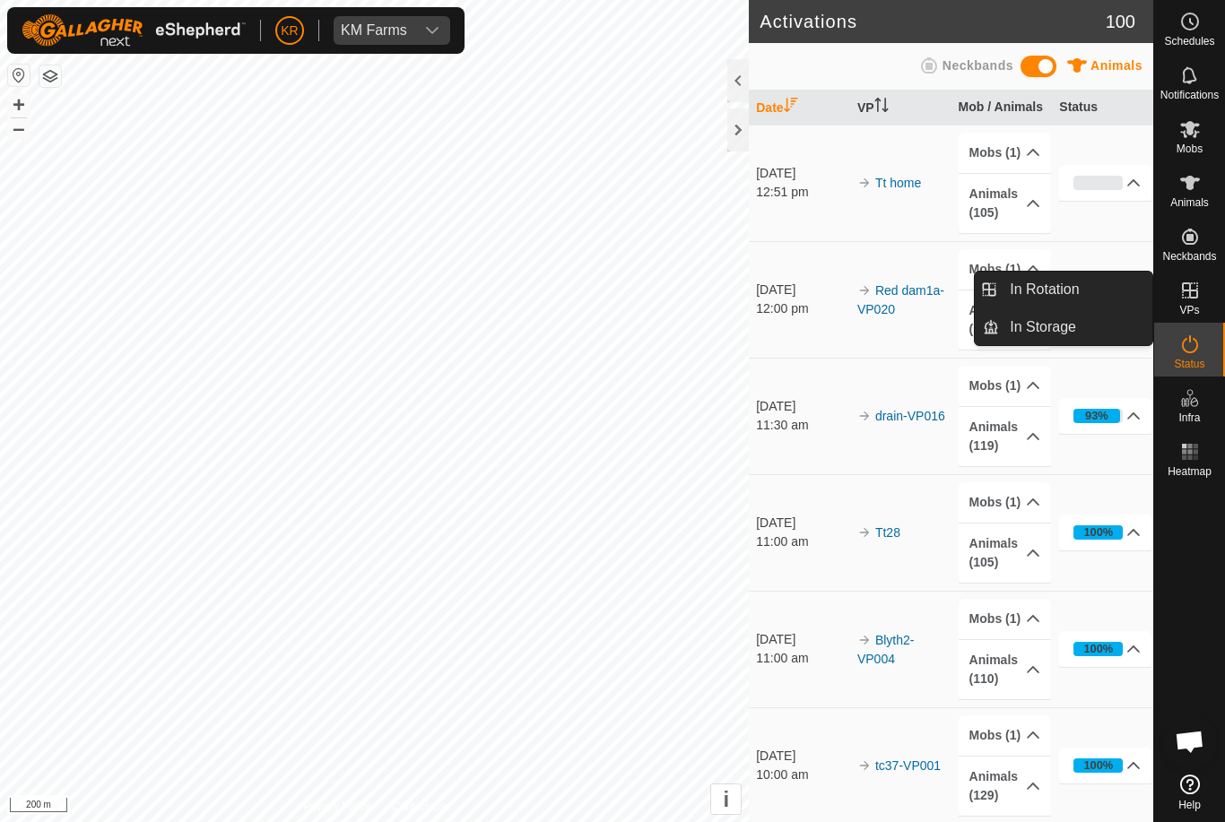
click at [1086, 301] on link "In Rotation" at bounding box center [1075, 290] width 153 height 36
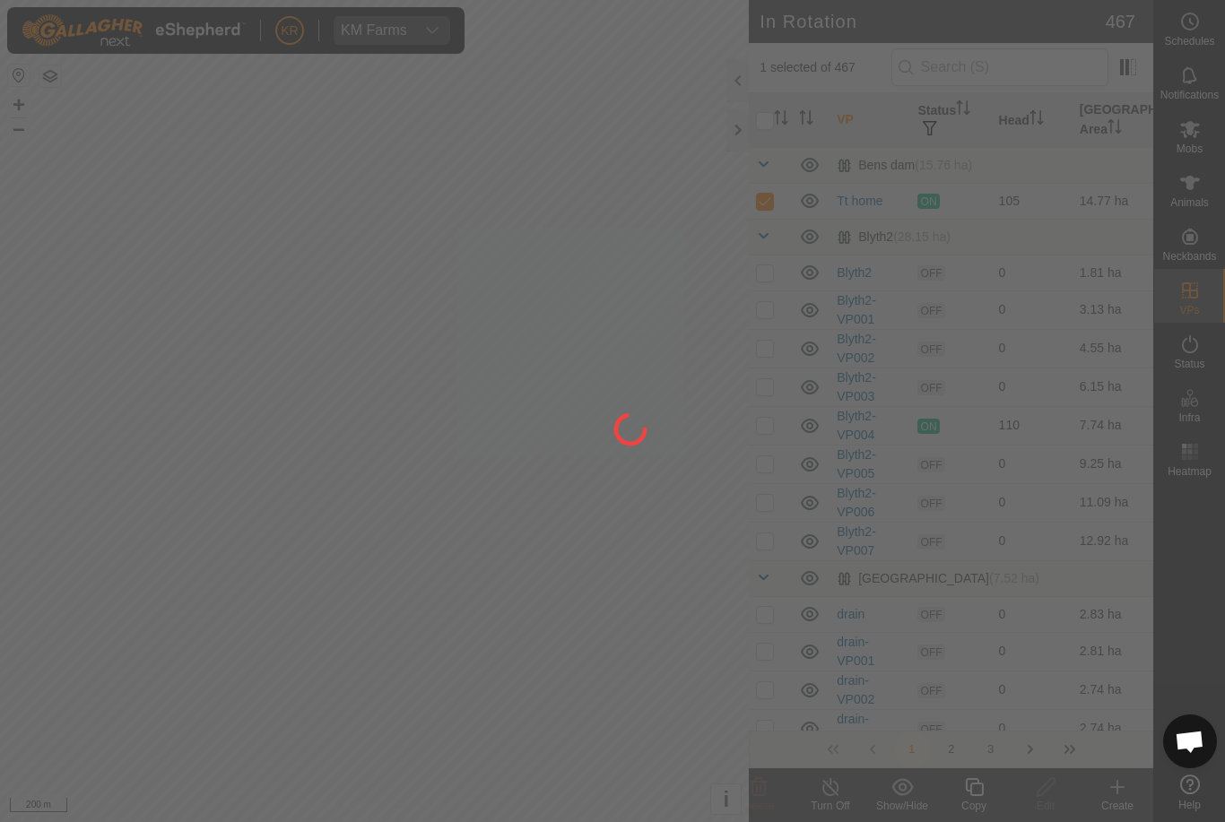
click at [1053, 289] on div at bounding box center [612, 411] width 1225 height 822
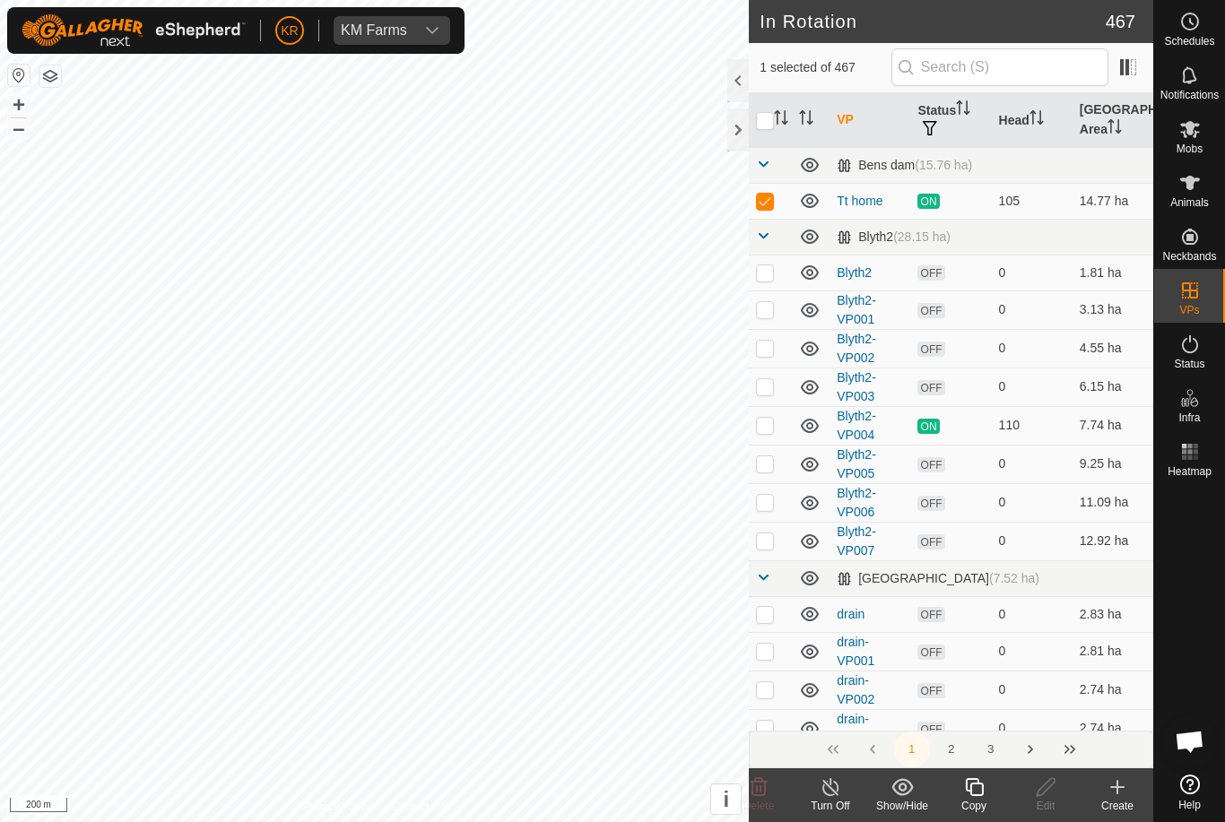
click at [767, 201] on p-checkbox at bounding box center [765, 201] width 18 height 14
checkbox input "false"
click at [1027, 71] on input "text" at bounding box center [999, 67] width 217 height 38
click at [1007, 71] on input "text" at bounding box center [999, 67] width 217 height 38
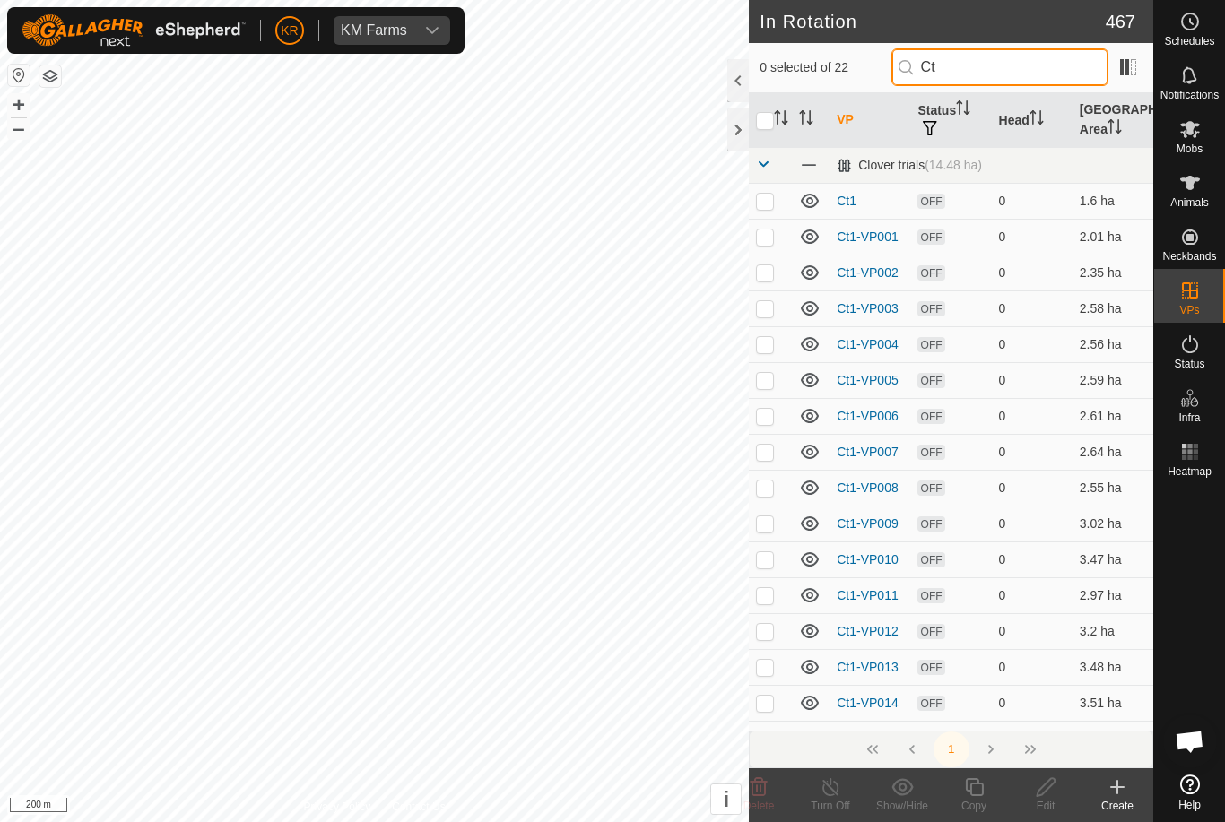
type input "Ct"
click at [764, 676] on td at bounding box center [770, 667] width 43 height 36
checkbox input "true"
click at [1028, 69] on input "Ct" at bounding box center [999, 67] width 217 height 38
type input "C"
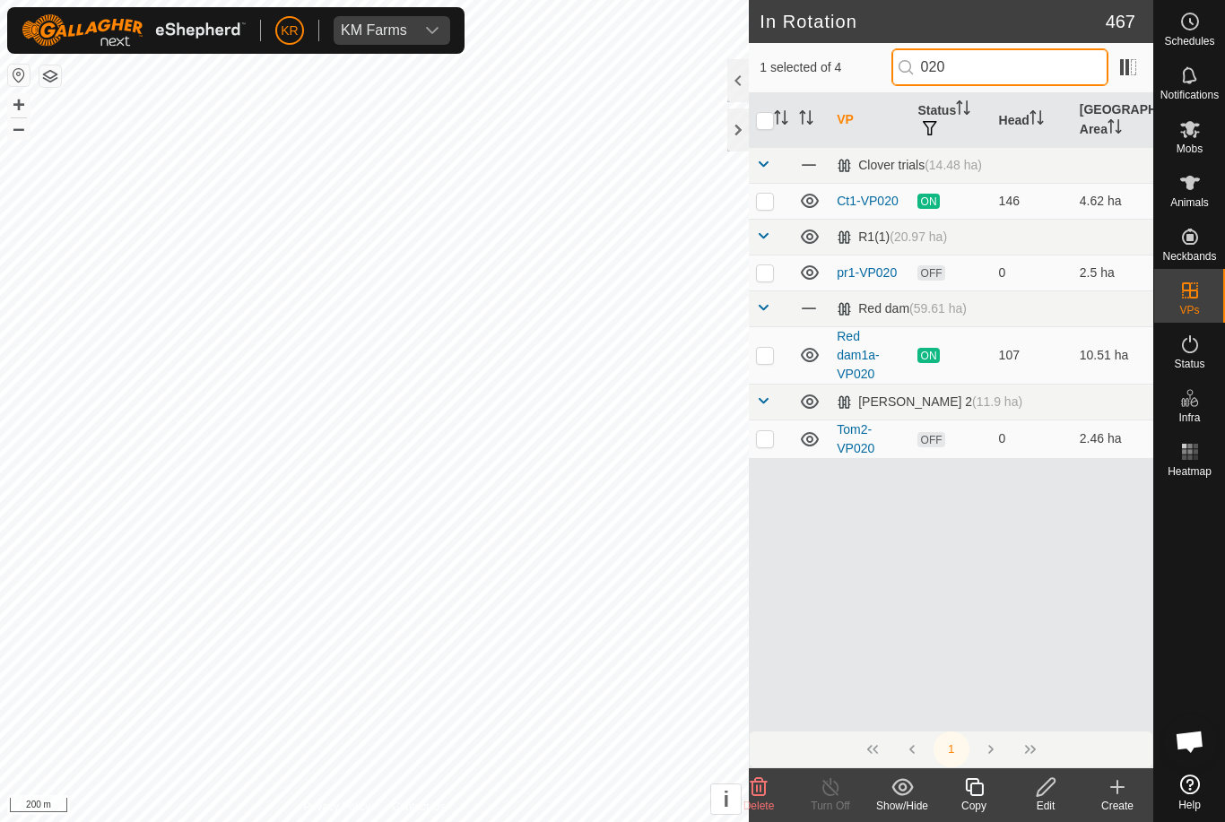
type input "020"
click at [770, 114] on input "checkbox" at bounding box center [765, 121] width 18 height 18
checkbox input "true"
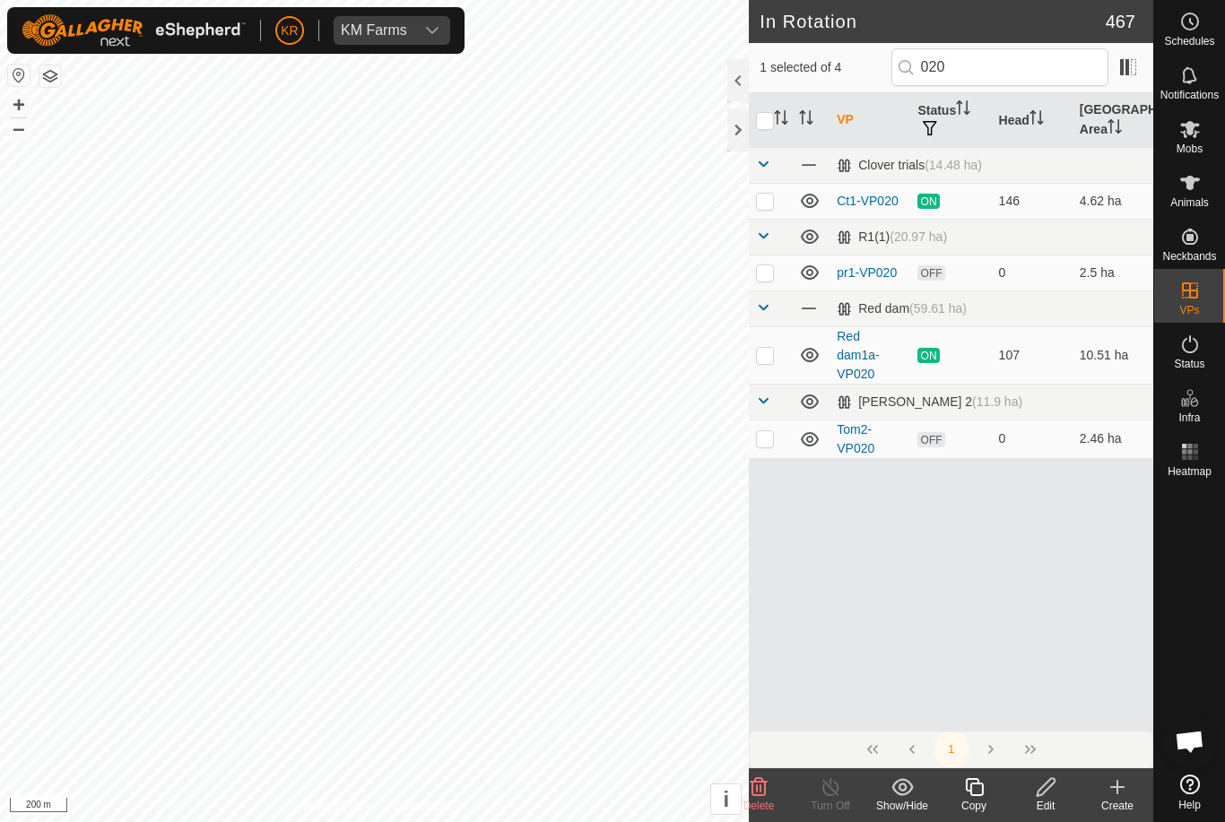
checkbox input "true"
click at [763, 121] on input "checkbox" at bounding box center [765, 121] width 18 height 18
click at [766, 127] on input "checkbox" at bounding box center [765, 121] width 18 height 18
click at [760, 114] on input "checkbox" at bounding box center [765, 121] width 18 height 18
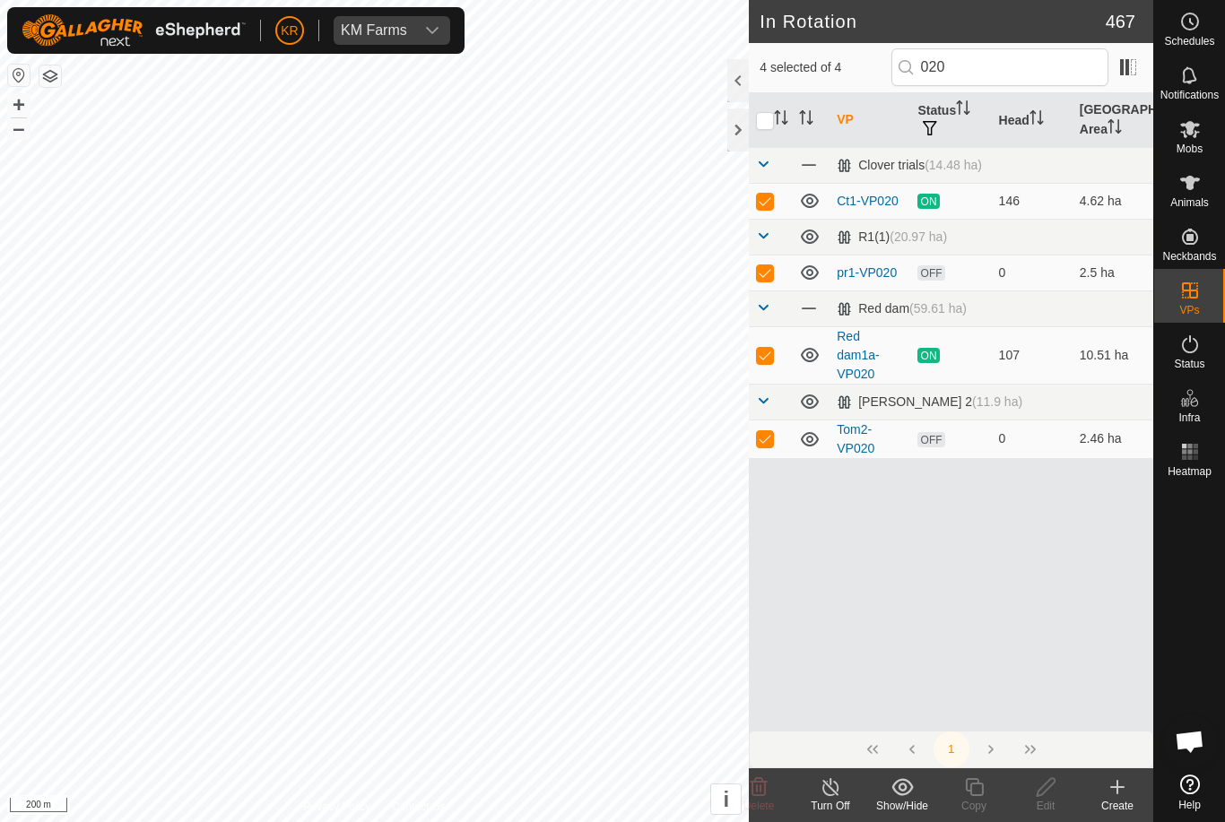
click at [768, 122] on input "checkbox" at bounding box center [765, 121] width 18 height 18
click at [773, 114] on input "checkbox" at bounding box center [765, 121] width 18 height 18
checkbox input "false"
click at [772, 279] on p-checkbox at bounding box center [765, 272] width 18 height 14
checkbox input "false"
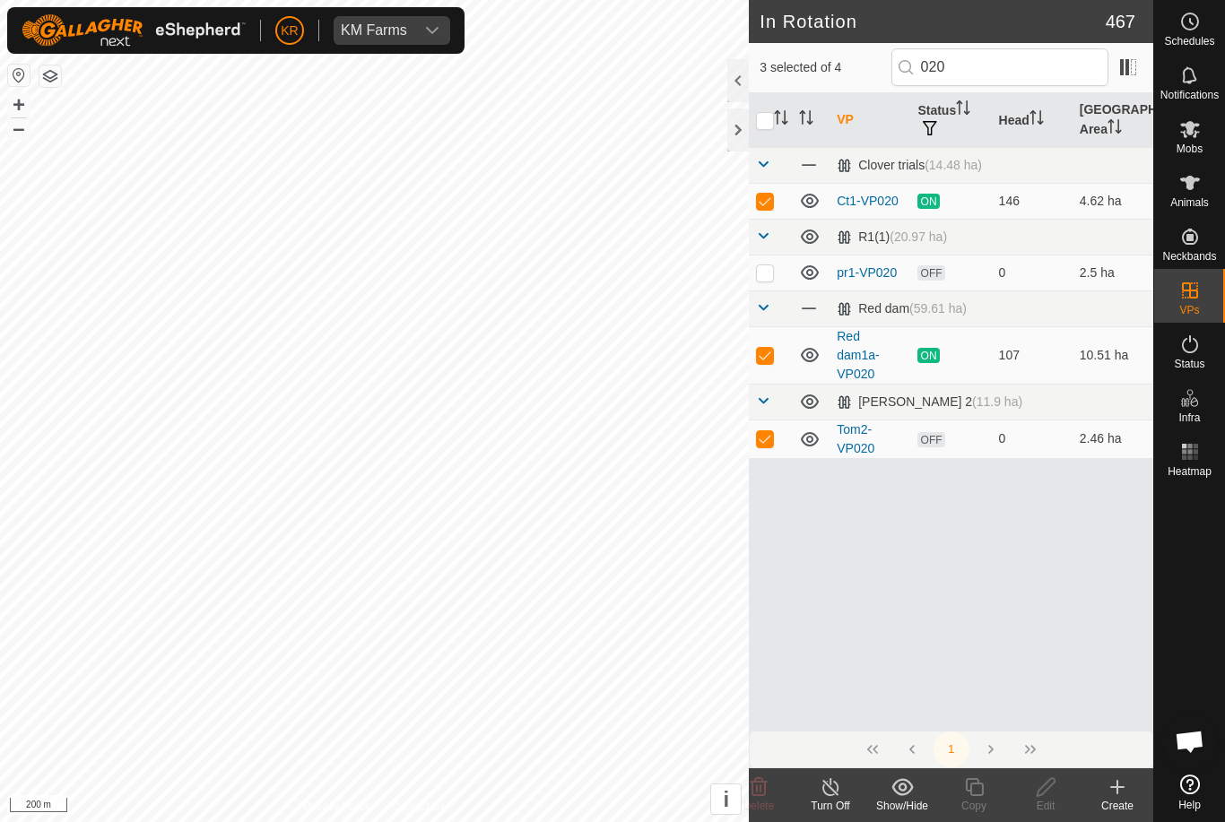
click at [782, 348] on td at bounding box center [770, 354] width 43 height 57
checkbox input "false"
click at [775, 440] on td at bounding box center [770, 439] width 43 height 39
checkbox input "false"
click at [975, 795] on icon at bounding box center [974, 787] width 18 height 18
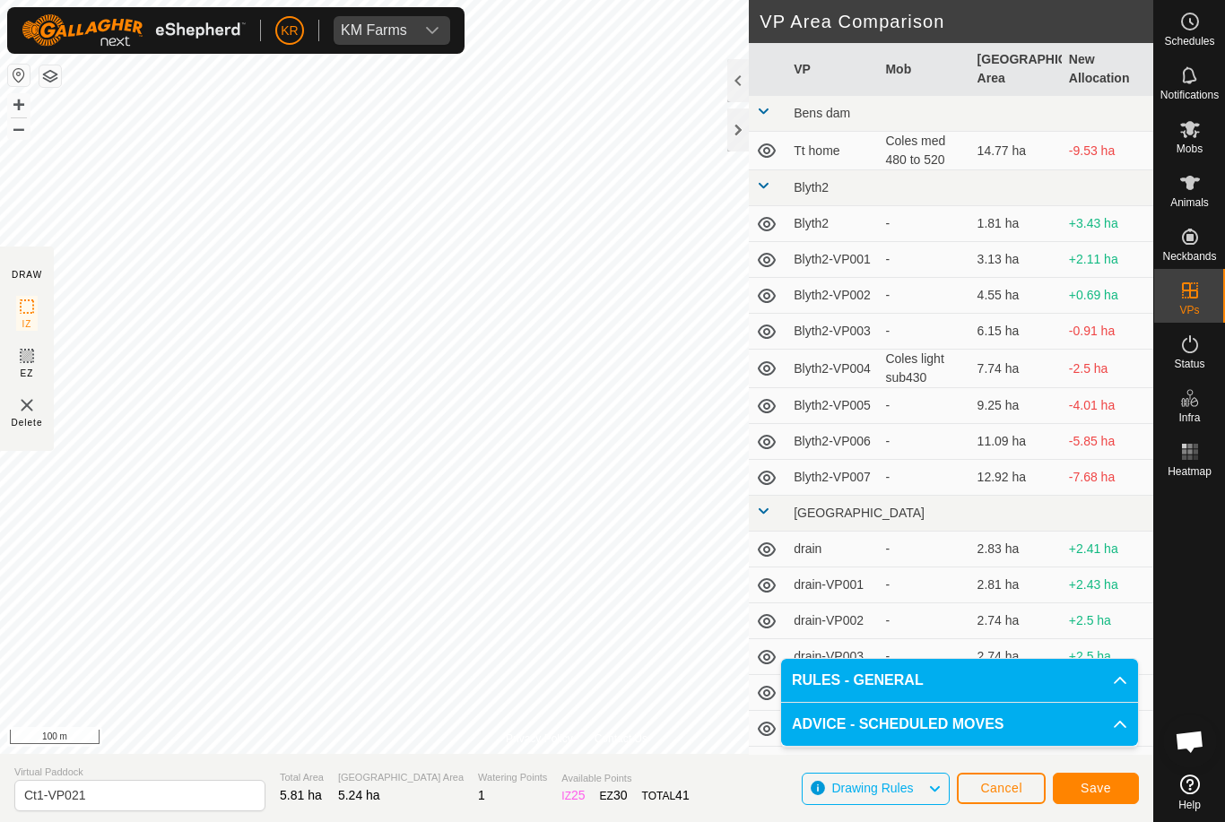
click at [1098, 790] on span "Save" at bounding box center [1096, 788] width 30 height 14
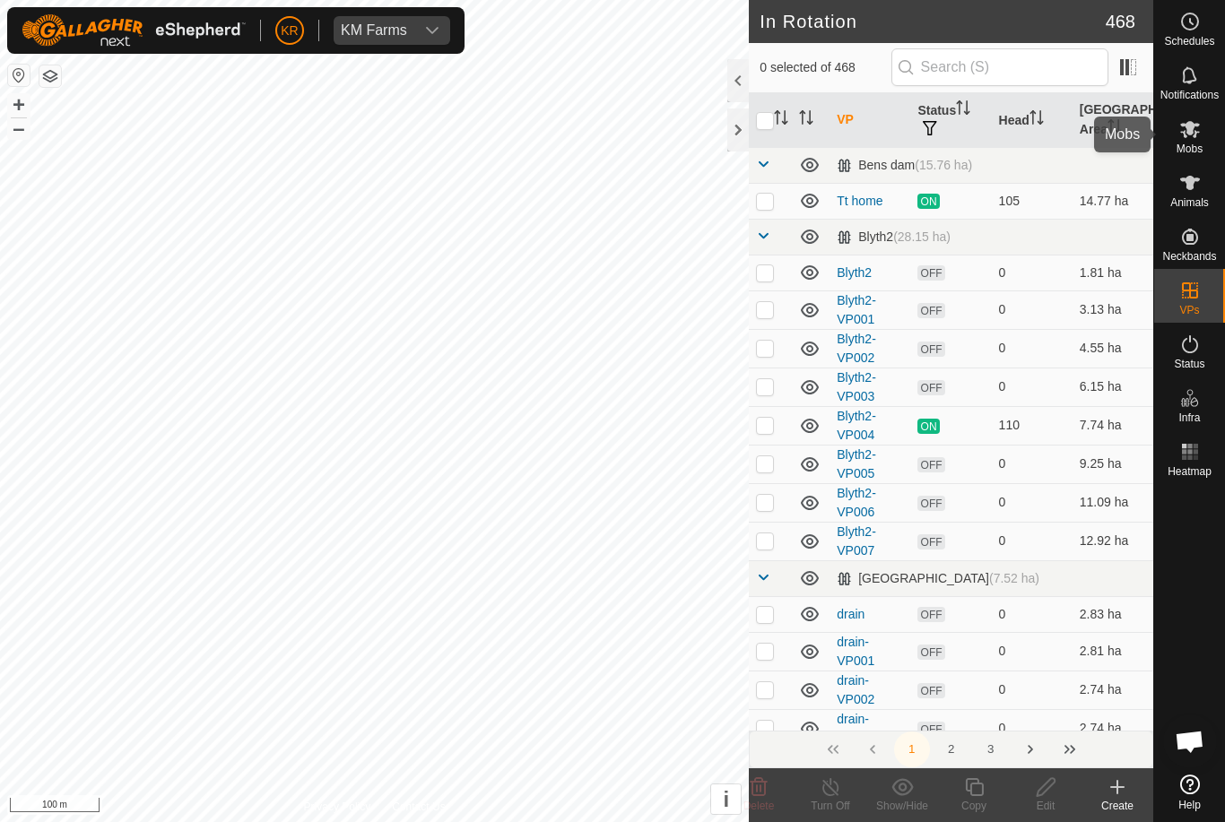
click at [1198, 131] on icon at bounding box center [1190, 129] width 22 height 22
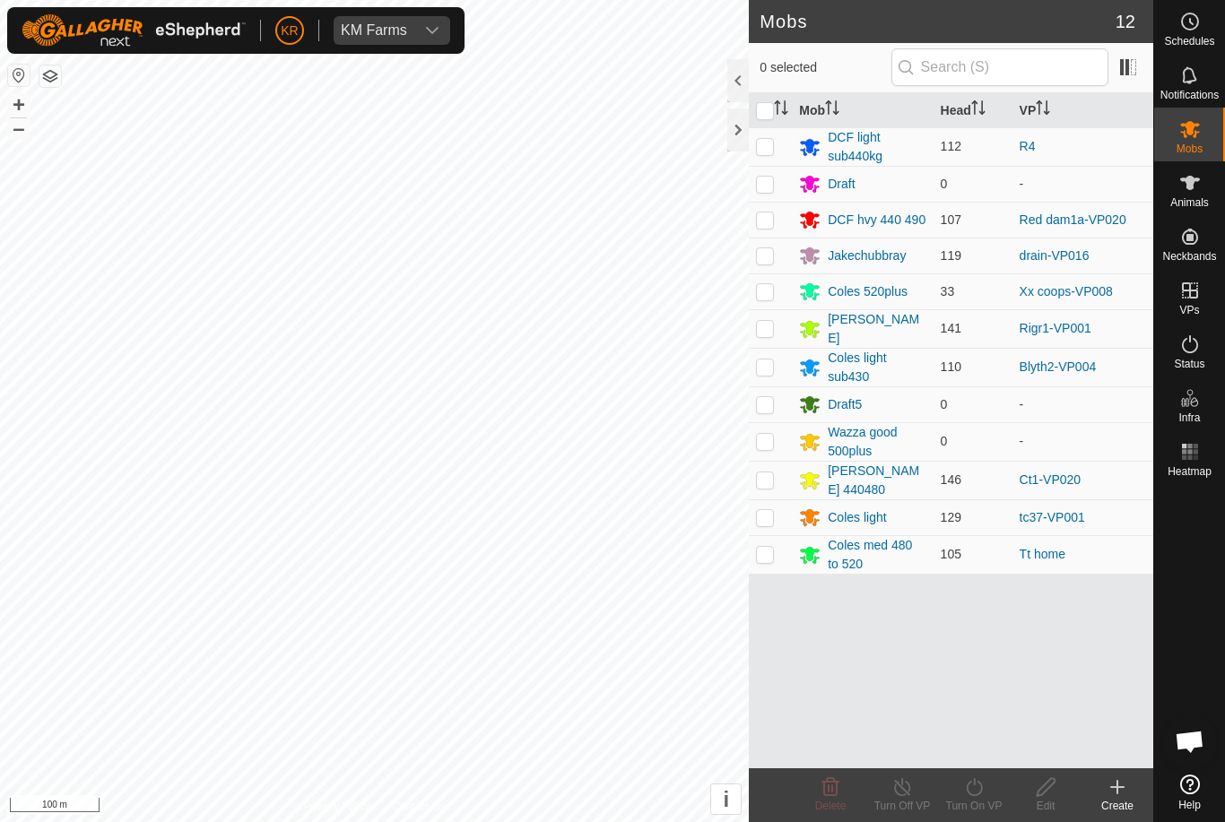
click at [764, 479] on p-checkbox at bounding box center [765, 480] width 18 height 14
checkbox input "true"
click at [973, 794] on icon at bounding box center [974, 788] width 22 height 22
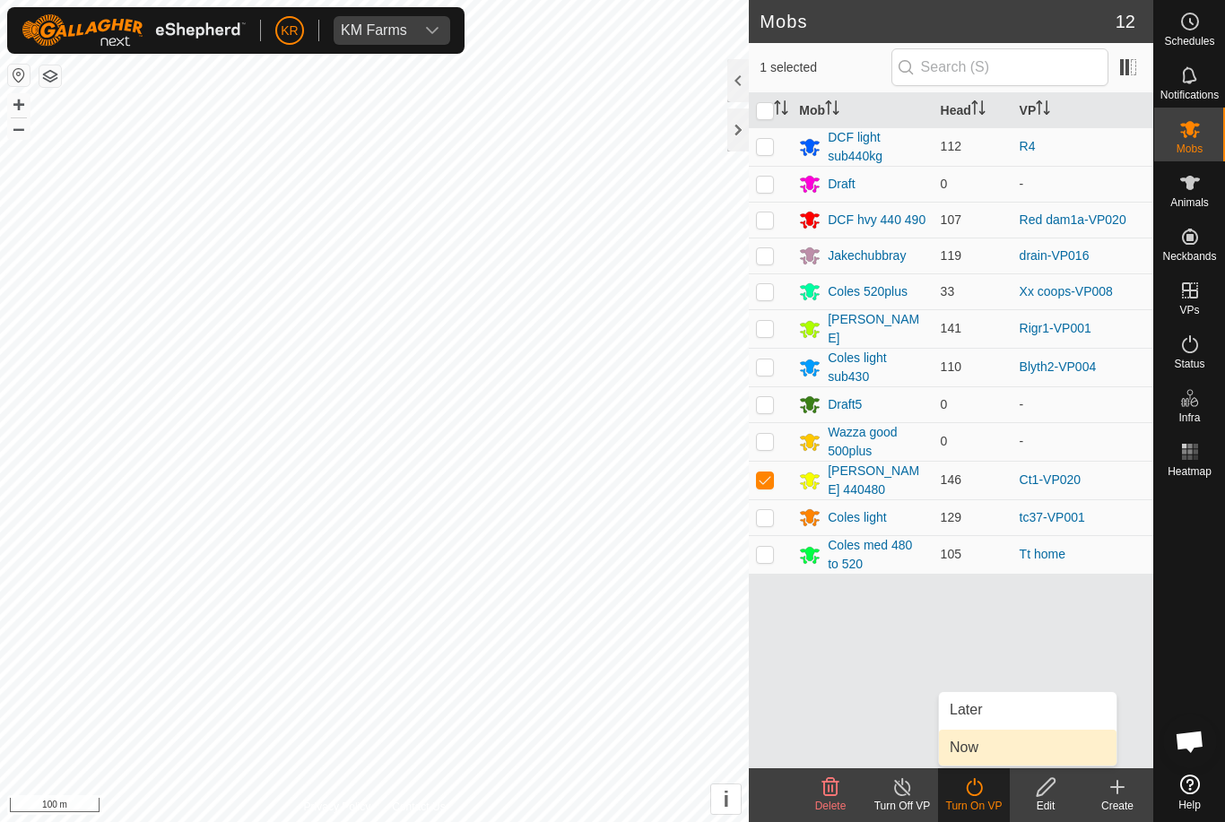
click at [1003, 756] on link "Now" at bounding box center [1028, 748] width 178 height 36
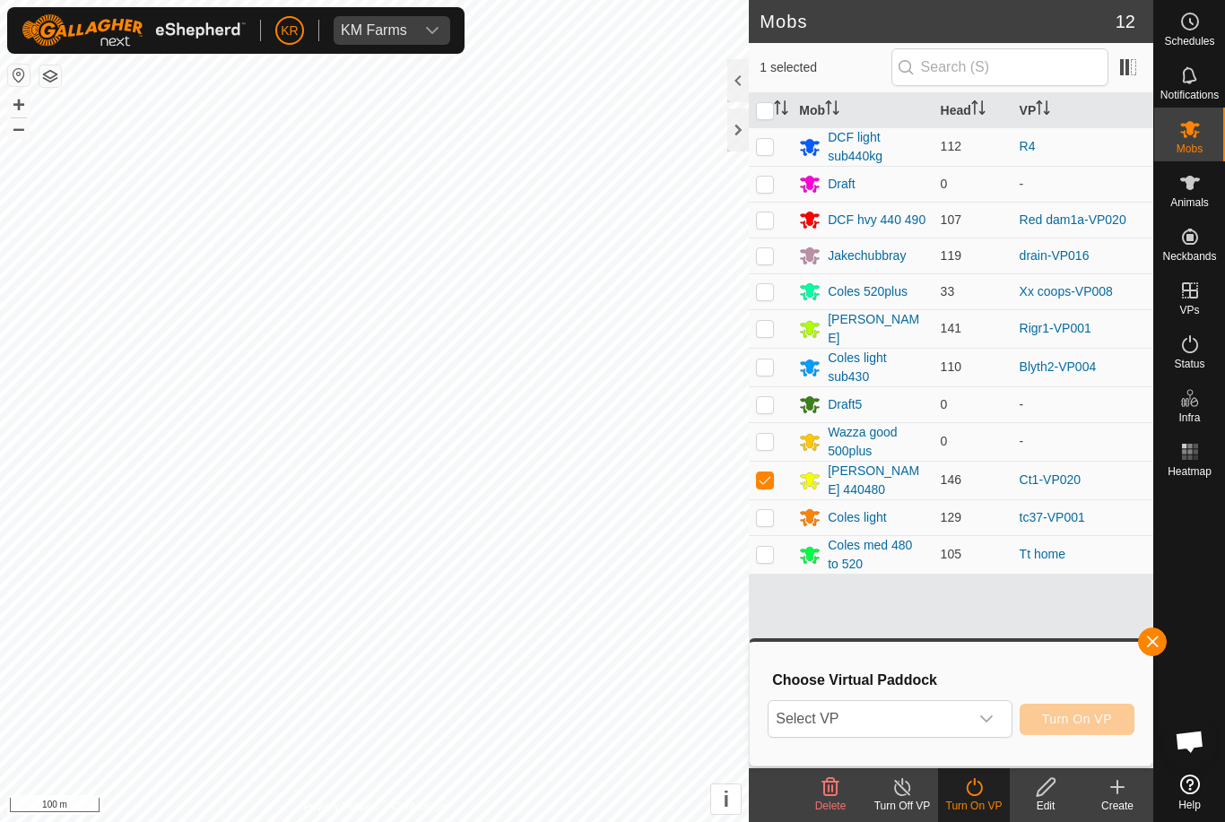
click at [958, 725] on span "Select VP" at bounding box center [868, 719] width 199 height 36
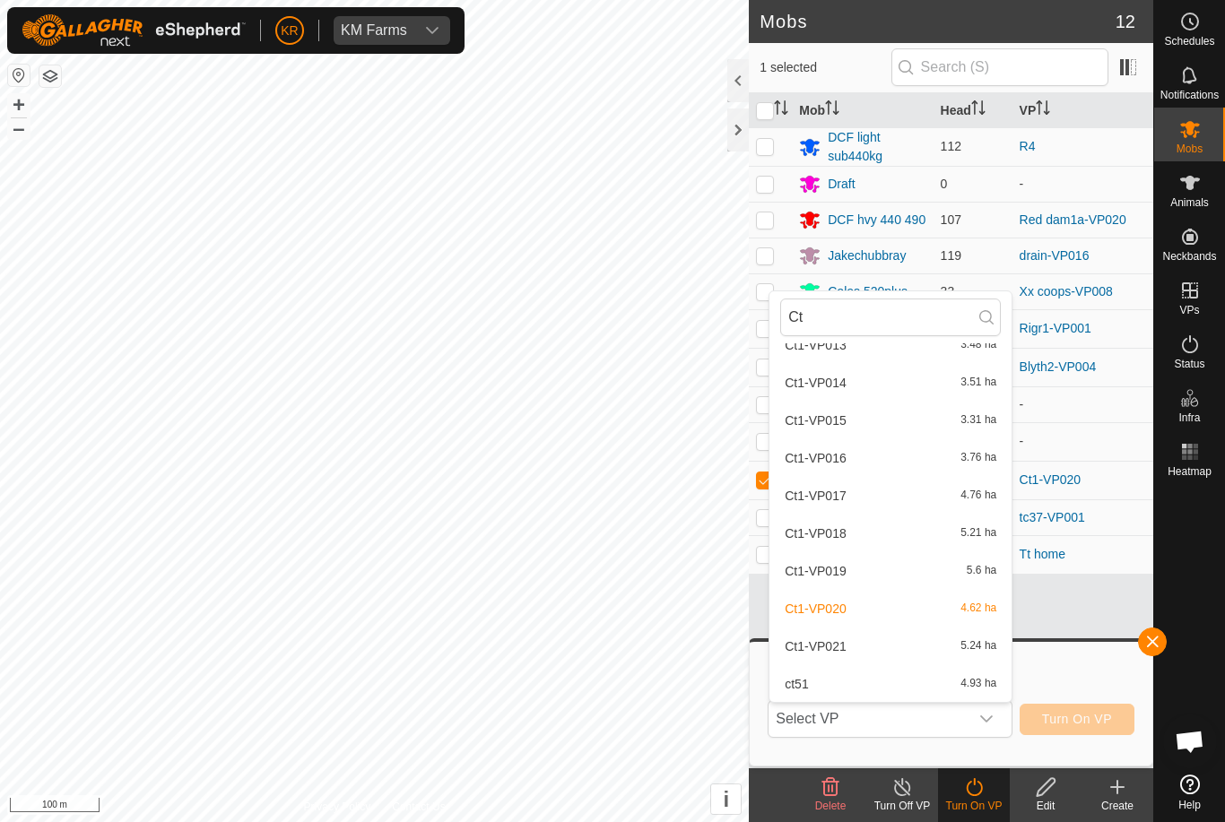
scroll to position [547, 0]
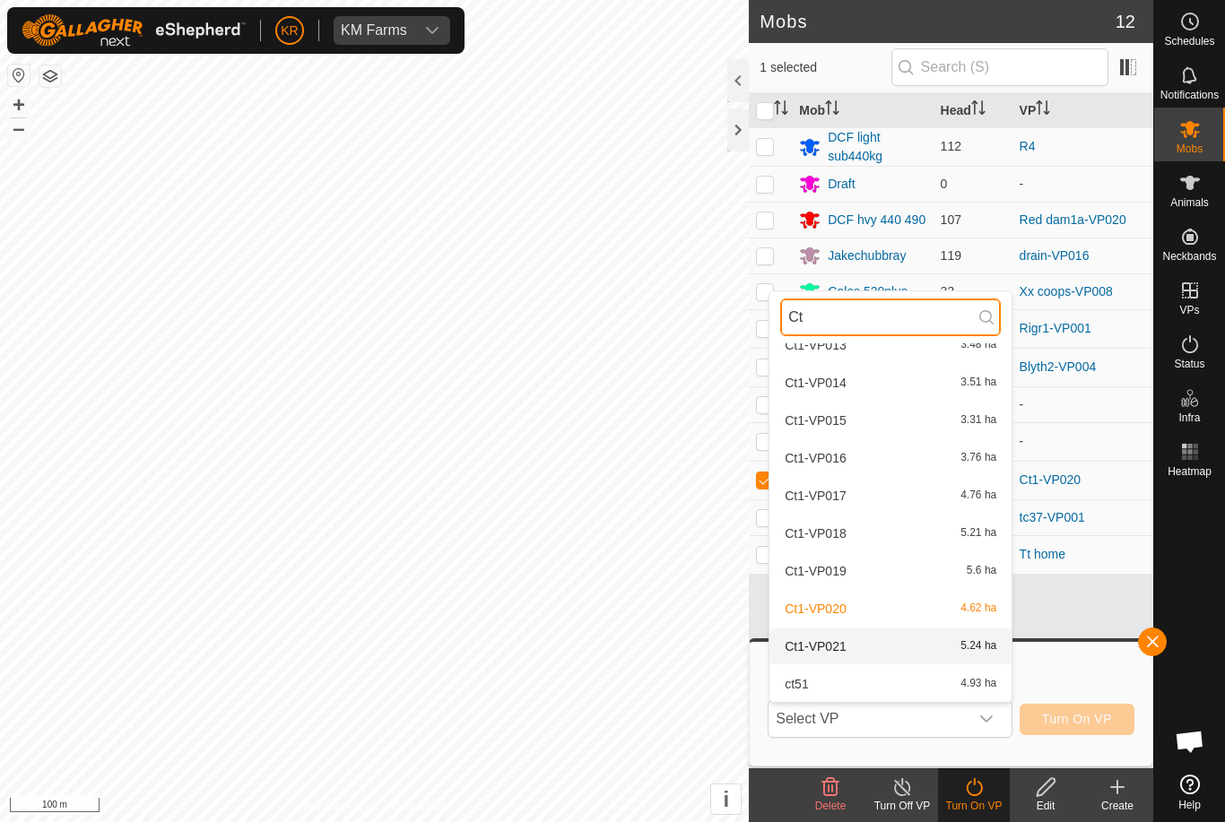
type input "Ct"
click at [890, 646] on div "Ct1-VP021 5.24 ha" at bounding box center [890, 647] width 221 height 22
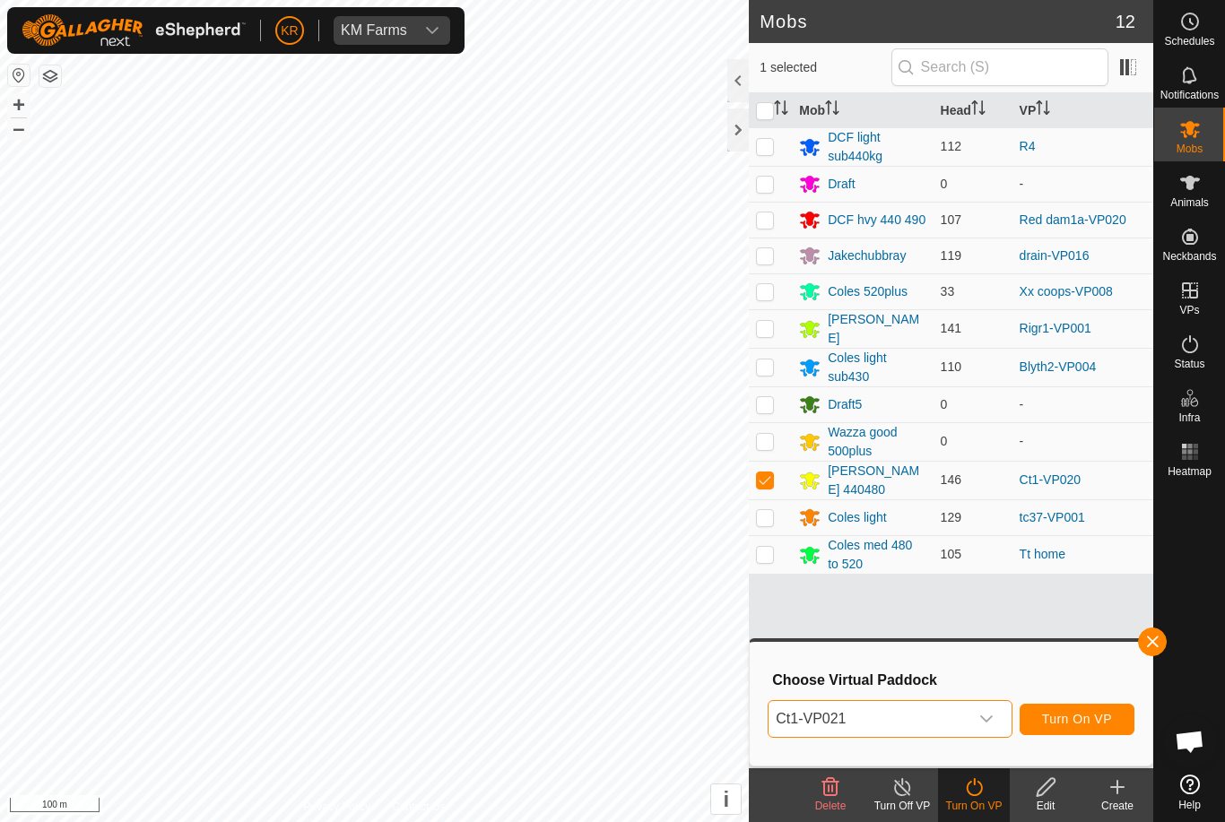
click at [1074, 721] on span "Turn On VP" at bounding box center [1077, 719] width 70 height 14
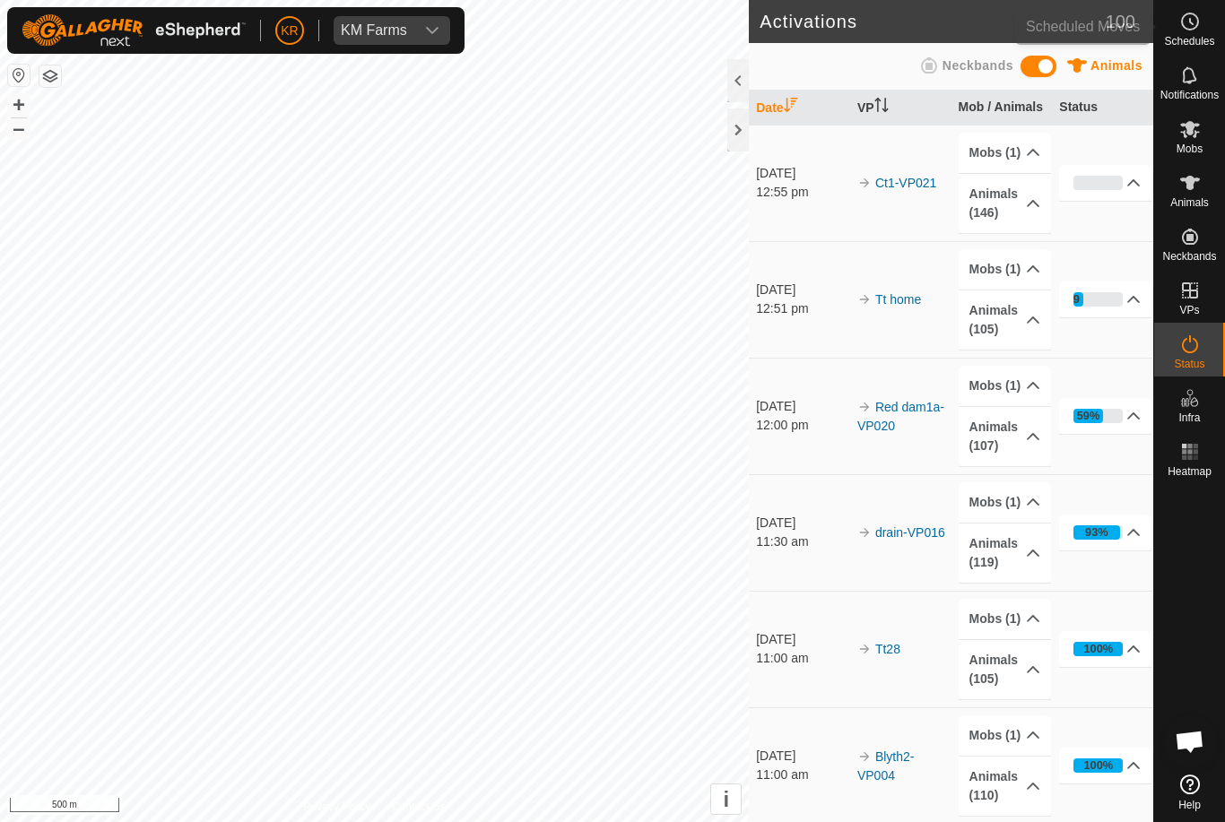
click at [1212, 36] on span "Schedules" at bounding box center [1189, 41] width 50 height 11
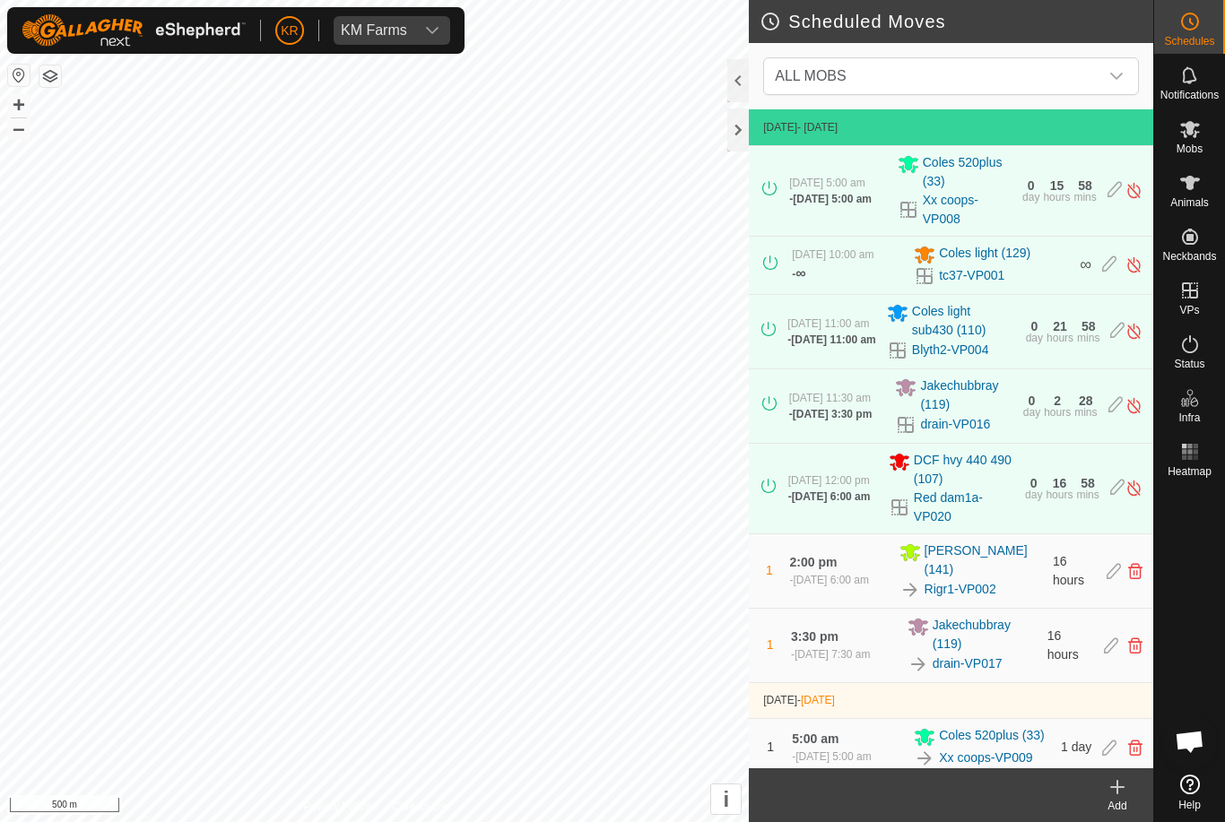
click at [1118, 87] on div "dropdown trigger" at bounding box center [1117, 76] width 36 height 36
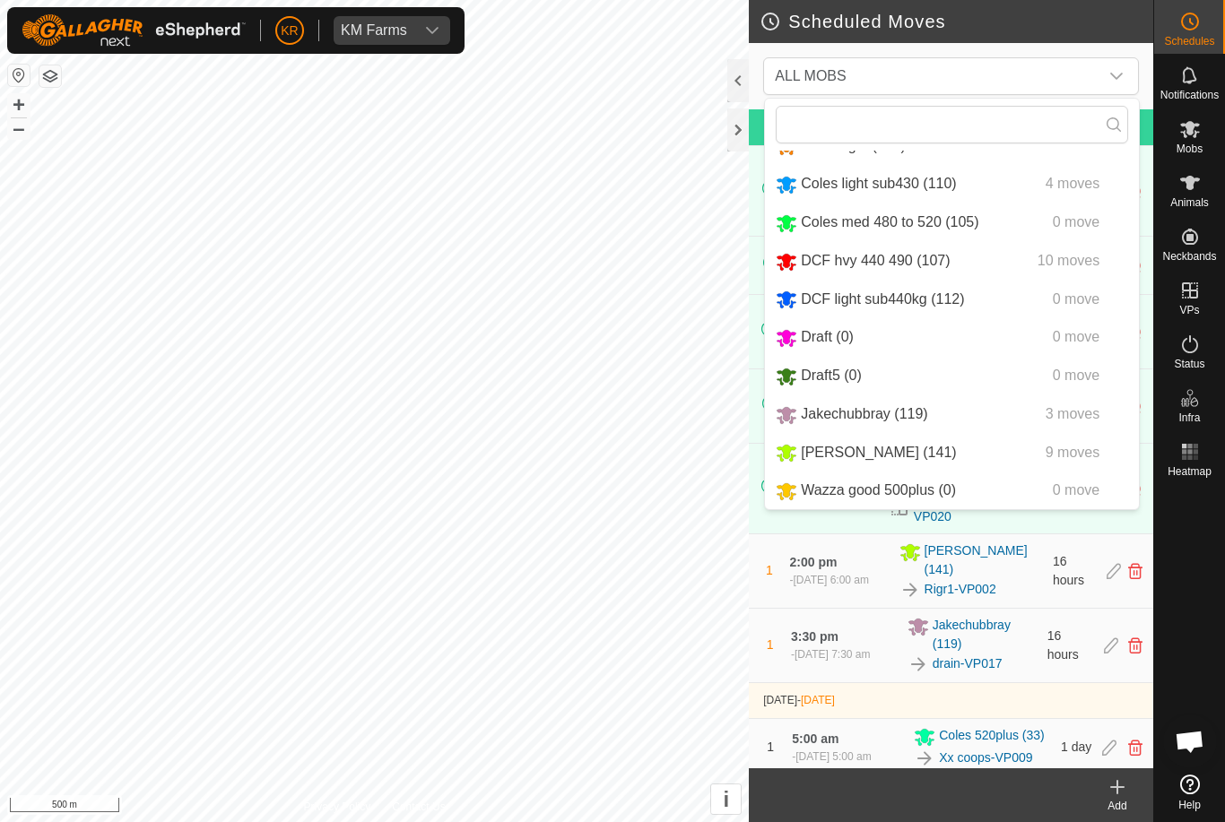
scroll to position [111, 0]
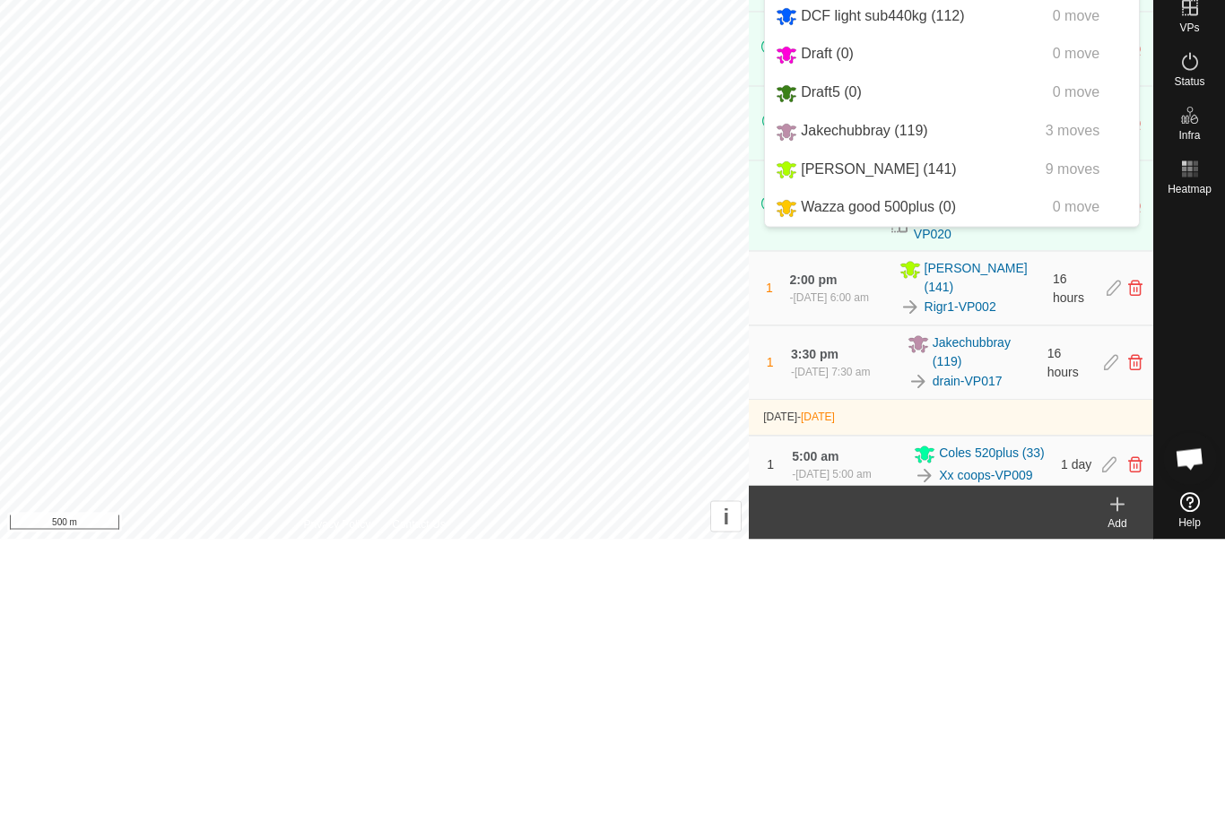
click at [930, 404] on div "Jakechubbray (119) 3 moves" at bounding box center [952, 415] width 352 height 22
